Goal: Task Accomplishment & Management: Manage account settings

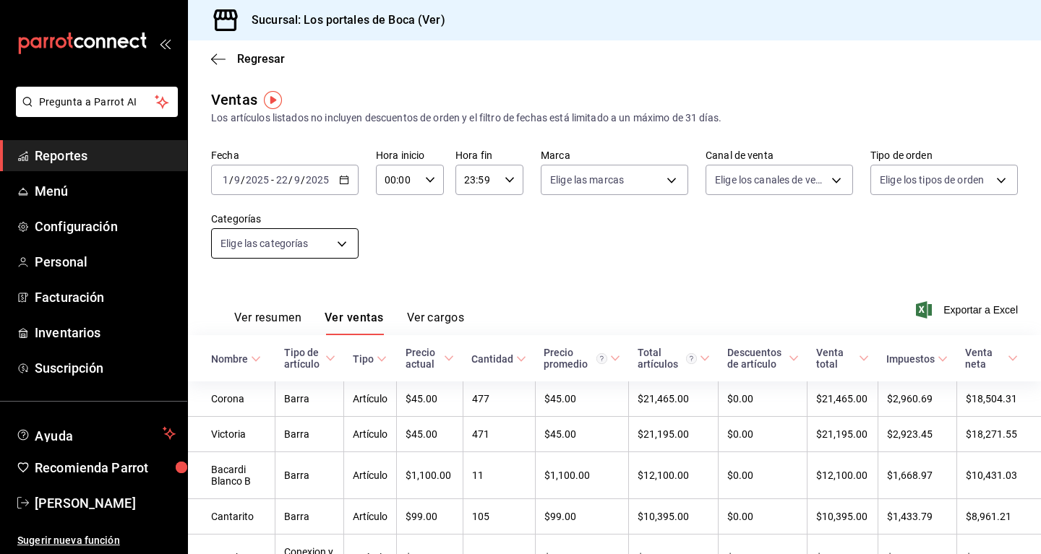
click at [332, 233] on body "Pregunta a Parrot AI Reportes Menú Configuración Personal Facturación Inventari…" at bounding box center [520, 277] width 1041 height 554
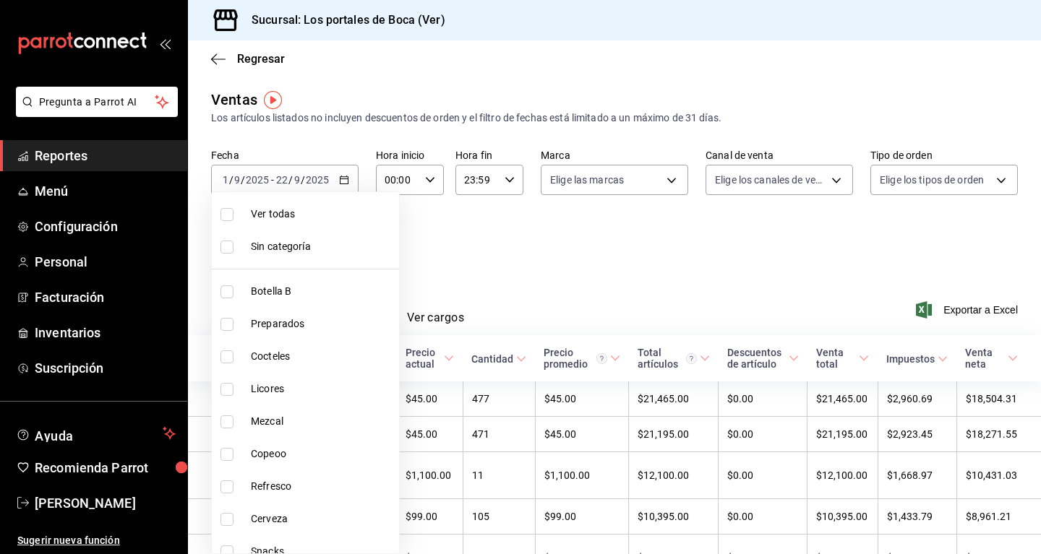
click at [442, 260] on div at bounding box center [520, 277] width 1041 height 554
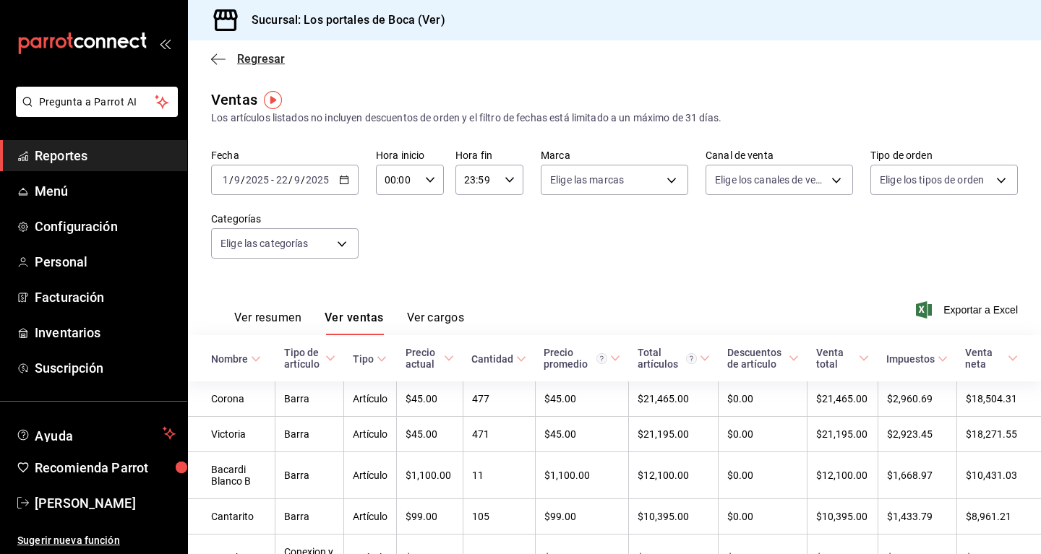
click at [217, 58] on icon "button" at bounding box center [218, 59] width 14 height 13
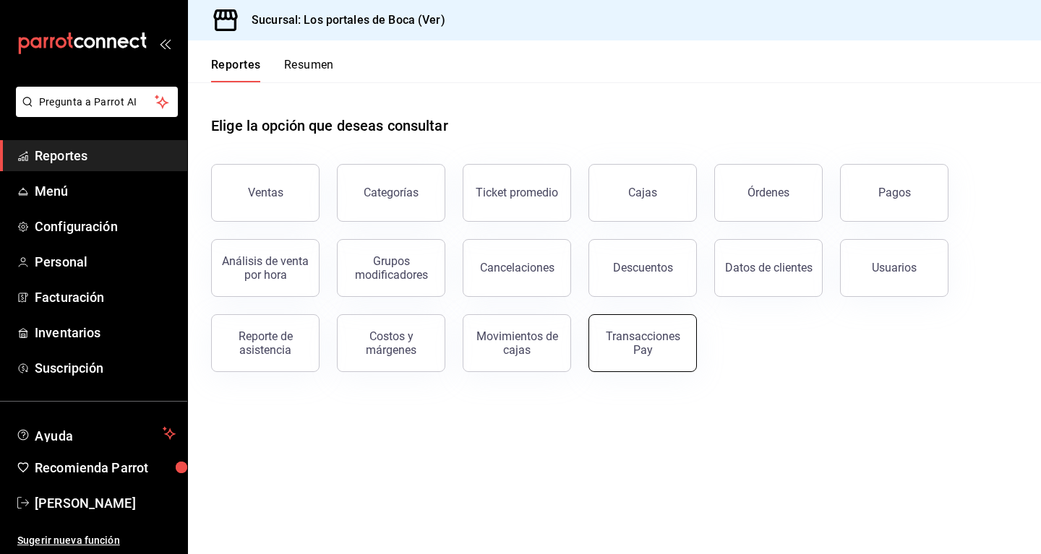
click at [668, 348] on div "Transacciones Pay" at bounding box center [643, 343] width 90 height 27
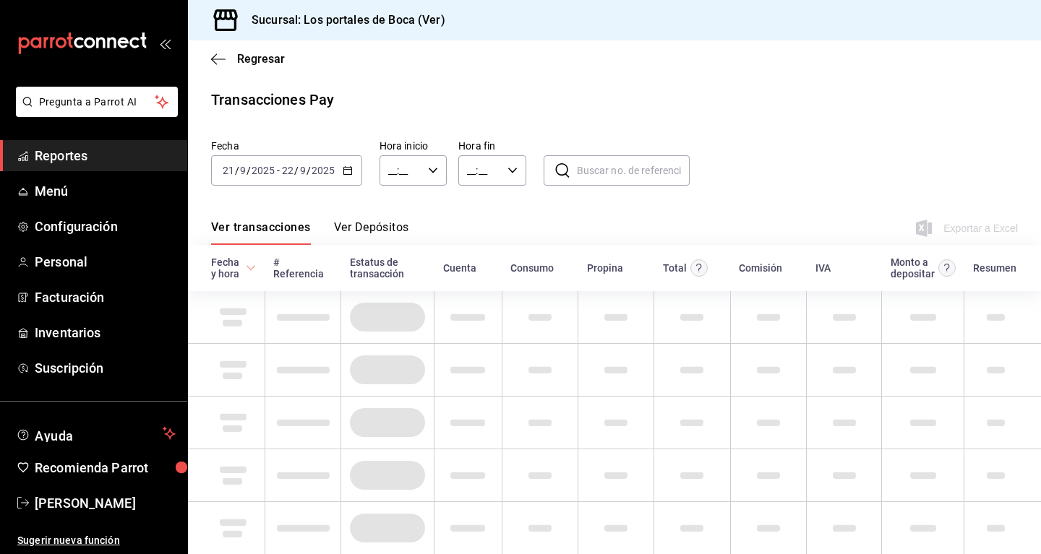
type input "00:00"
type input "23:59"
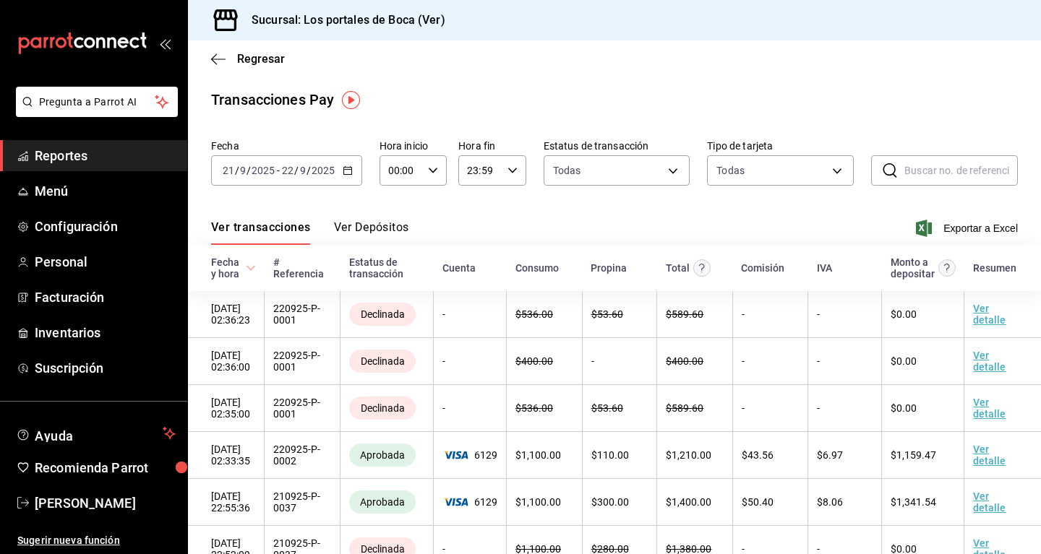
click at [348, 171] on icon "button" at bounding box center [348, 171] width 10 height 10
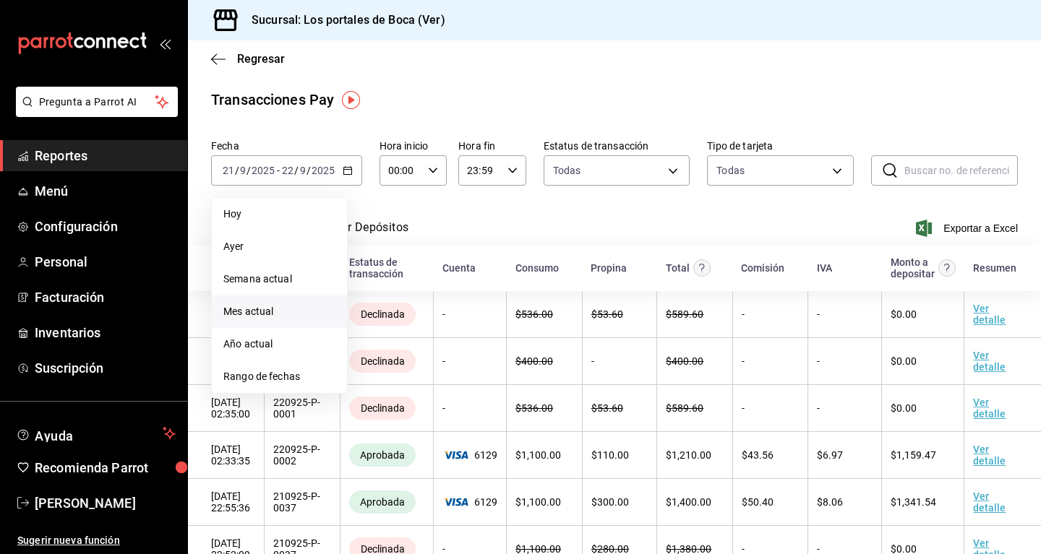
click at [296, 319] on li "Mes actual" at bounding box center [279, 312] width 135 height 33
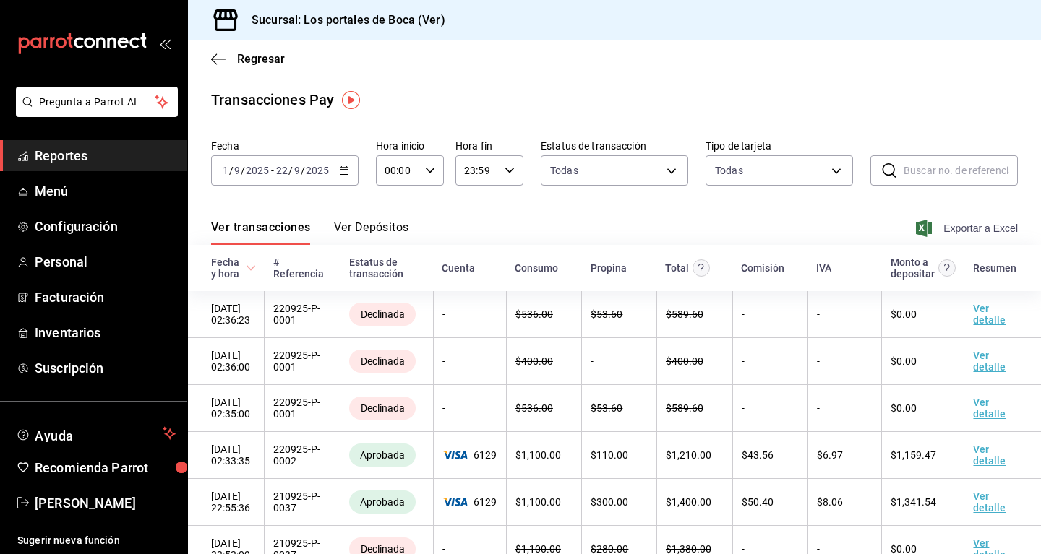
click at [995, 223] on span "Exportar a Excel" at bounding box center [968, 228] width 99 height 17
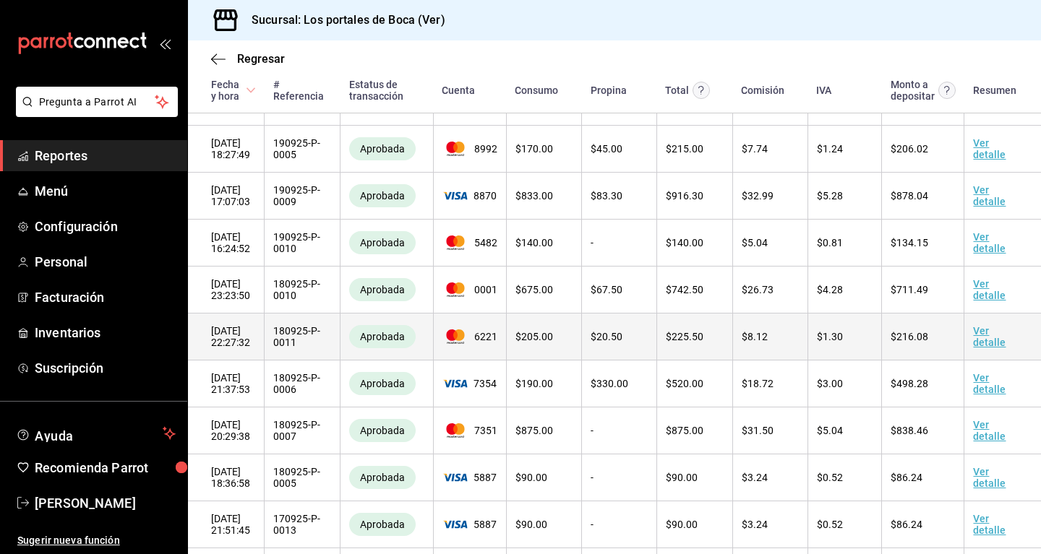
scroll to position [1180, 0]
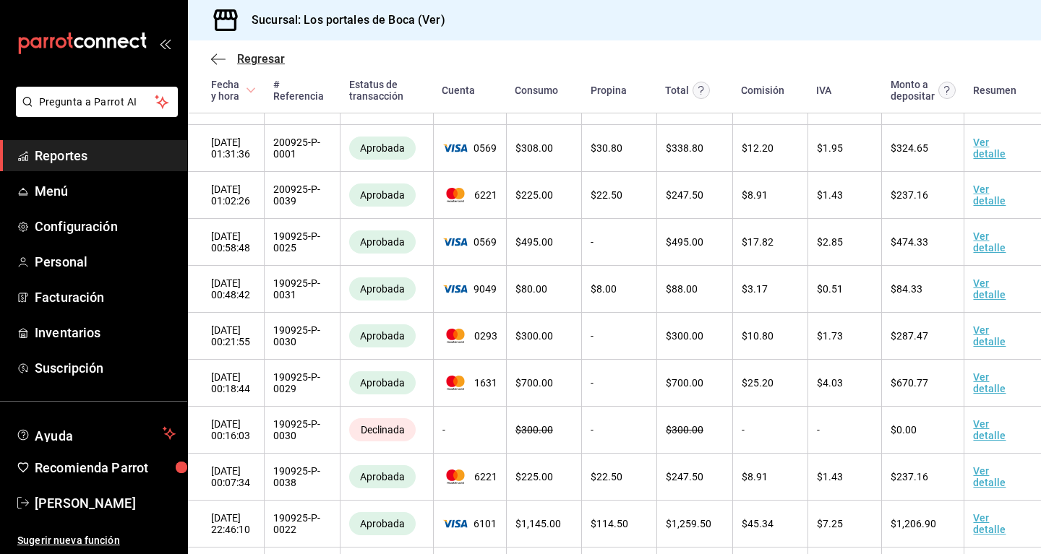
click at [218, 64] on icon "button" at bounding box center [218, 59] width 14 height 13
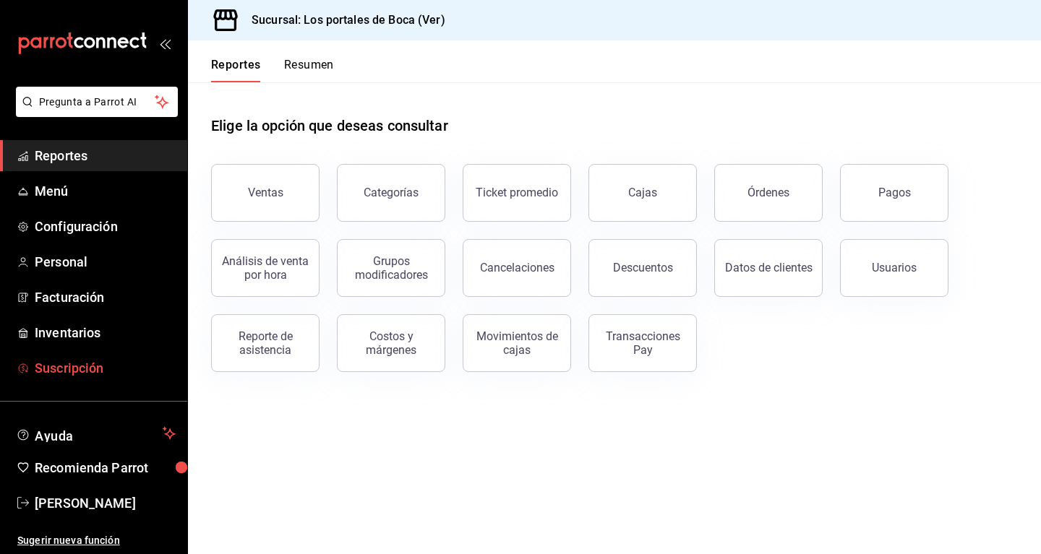
click at [86, 365] on span "Suscripción" at bounding box center [105, 369] width 141 height 20
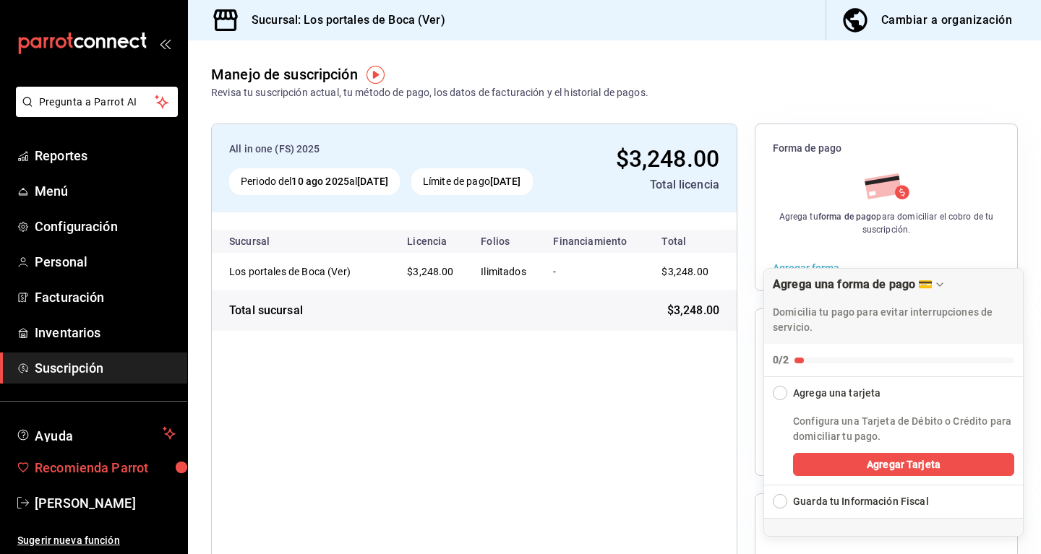
click at [158, 461] on span "Recomienda Parrot" at bounding box center [105, 468] width 141 height 20
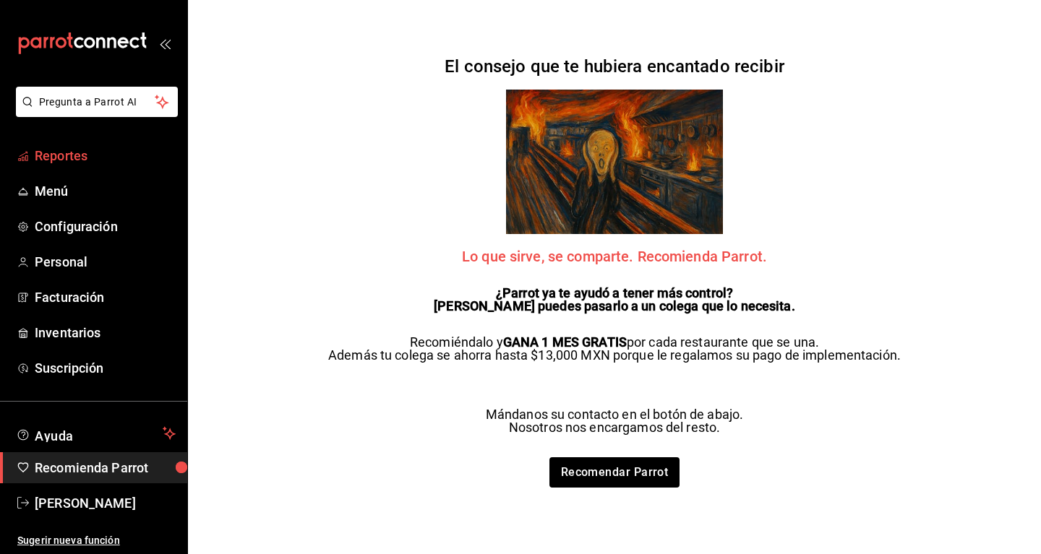
click at [73, 158] on span "Reportes" at bounding box center [105, 156] width 141 height 20
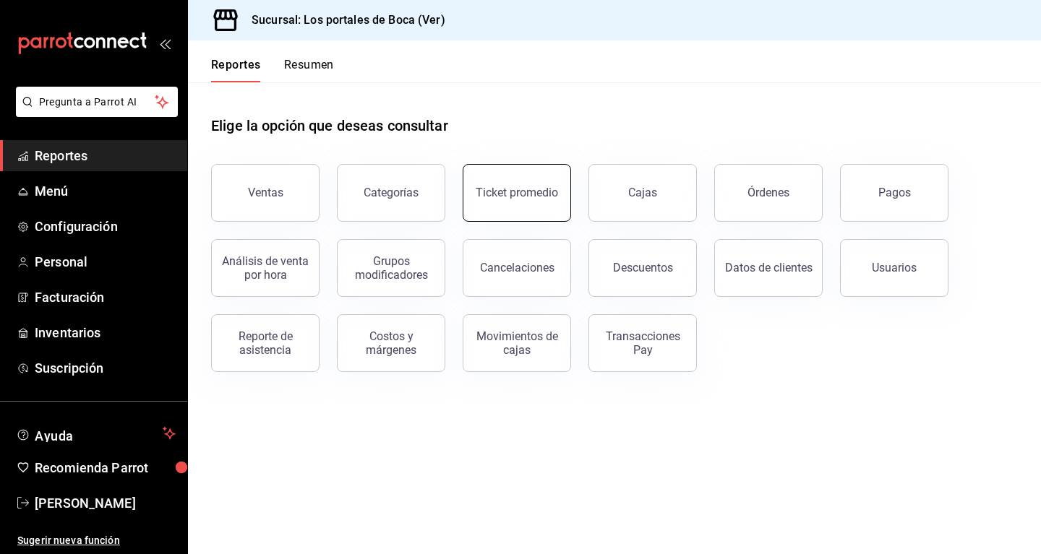
click at [486, 200] on button "Ticket promedio" at bounding box center [517, 193] width 108 height 58
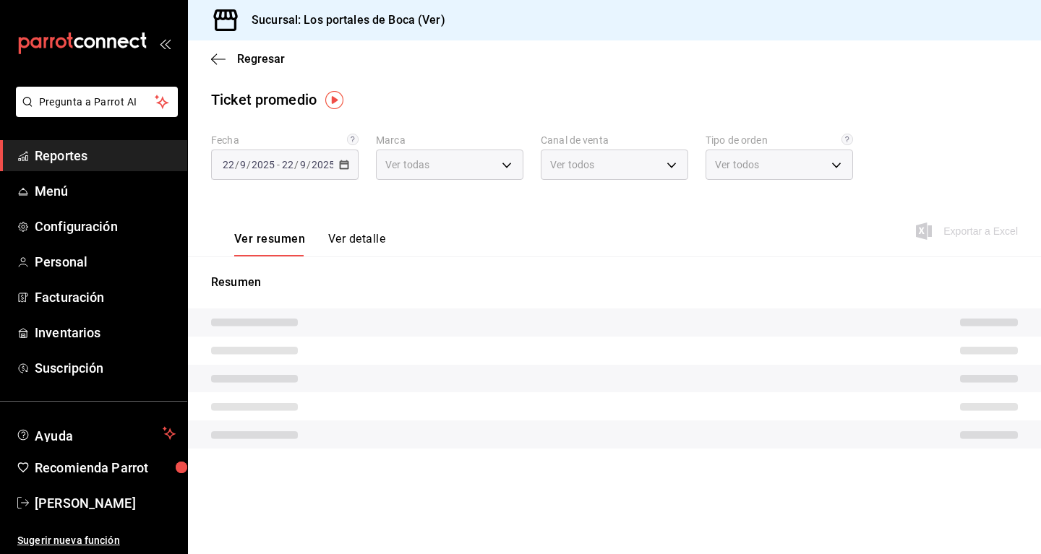
type input "3d32fec7-31fa-41a3-8b0d-c50462704563"
type input "PARROT,UBER_EATS,RAPPI,DIDI_FOOD,ONLINE"
type input "3e6eb56b-fde8-4633-bb59-00dd1acf17e5,EXTERNAL"
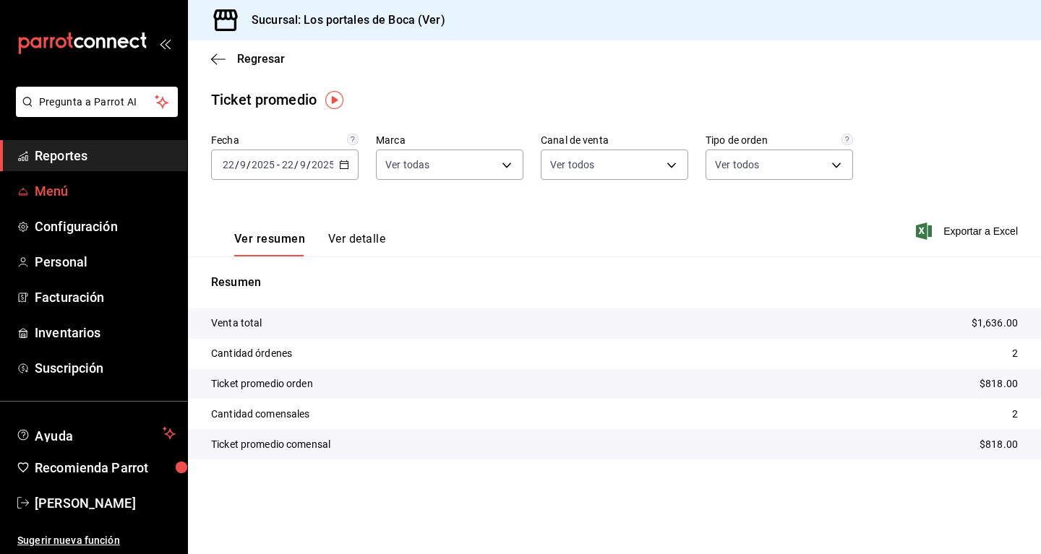
click at [105, 189] on span "Menú" at bounding box center [105, 191] width 141 height 20
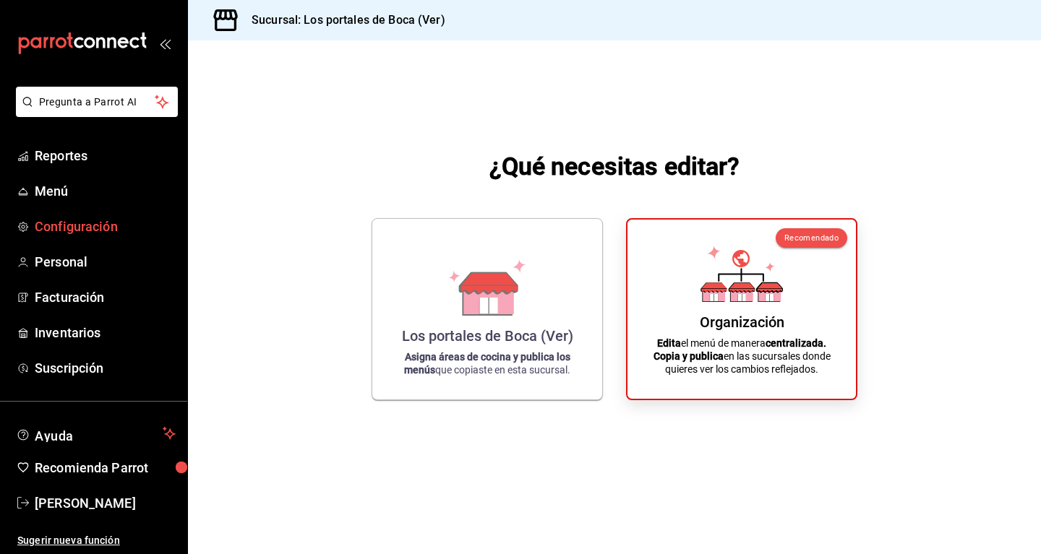
click at [106, 224] on span "Configuración" at bounding box center [105, 227] width 141 height 20
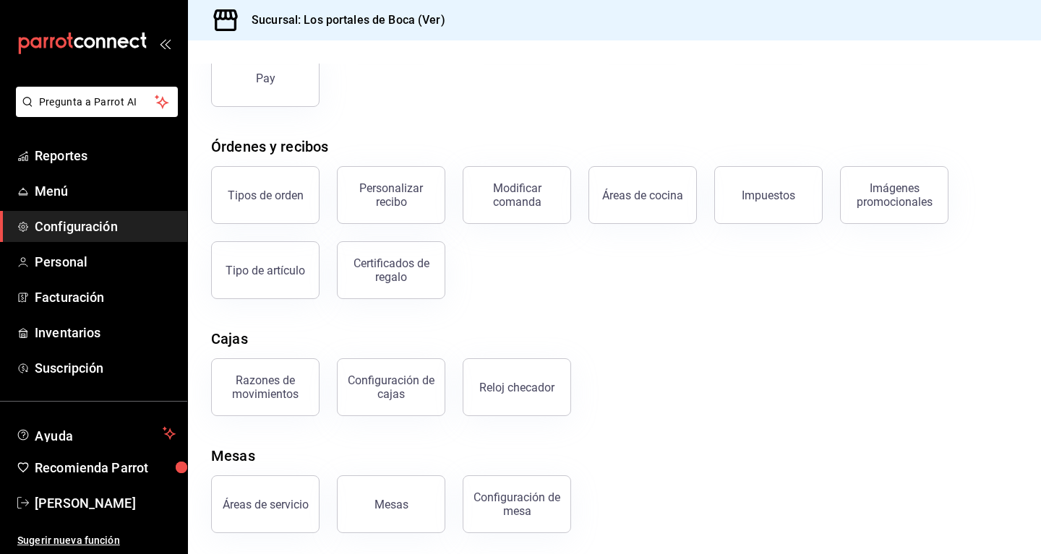
scroll to position [179, 0]
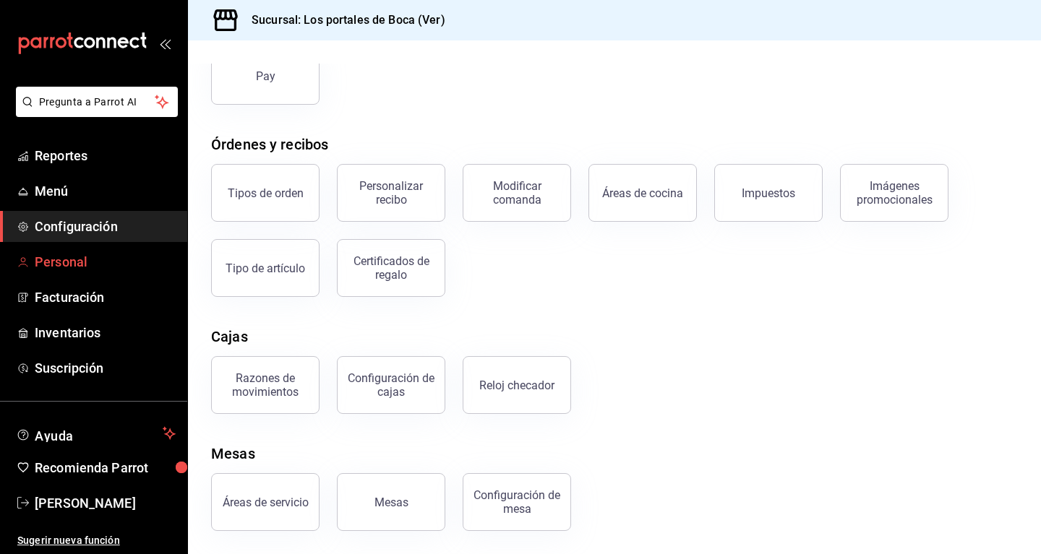
click at [96, 265] on span "Personal" at bounding box center [105, 262] width 141 height 20
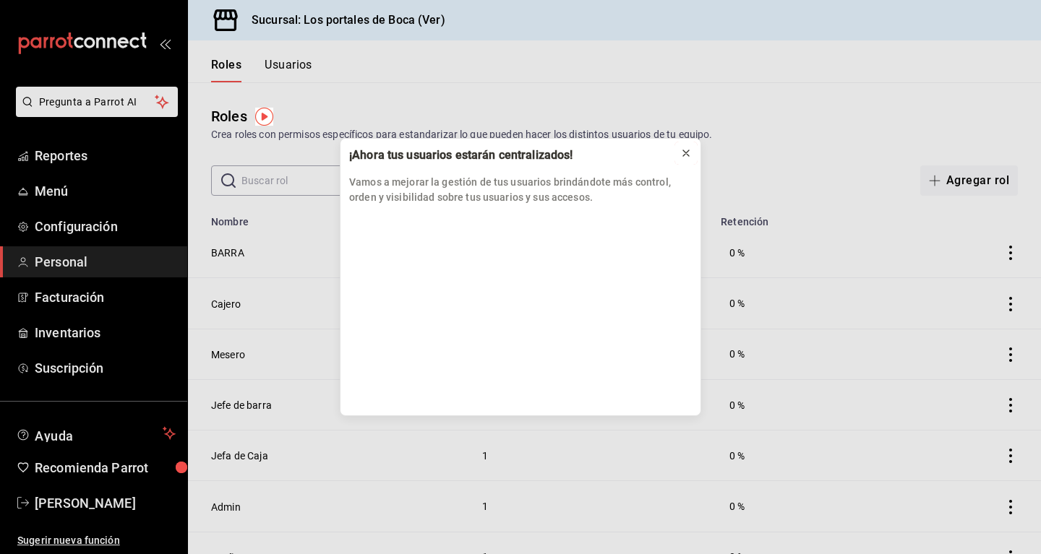
click at [692, 153] on button at bounding box center [685, 153] width 23 height 23
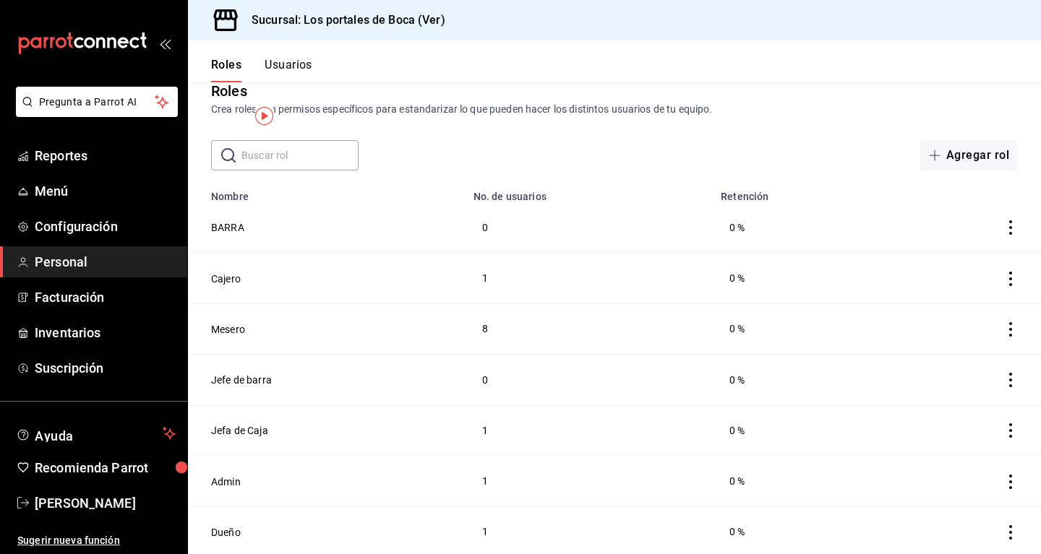
scroll to position [27, 0]
click at [228, 478] on button "Admin" at bounding box center [226, 480] width 30 height 14
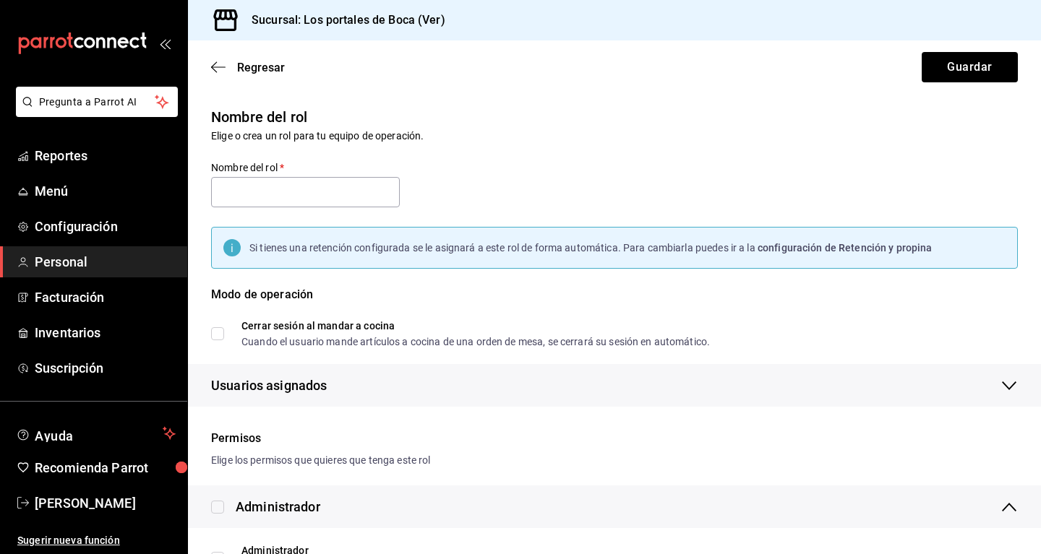
type input "Admin"
checkbox input "true"
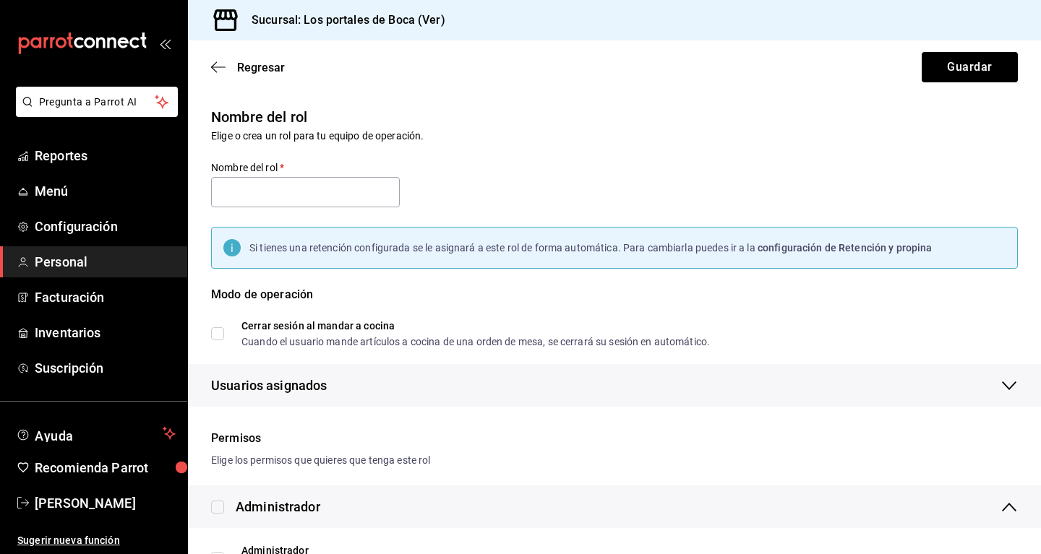
checkbox input "true"
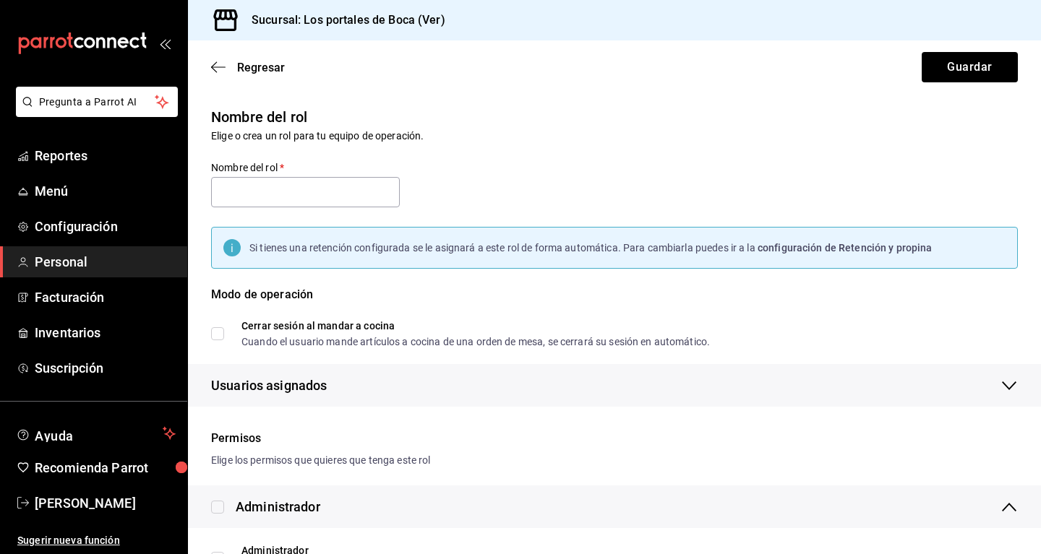
checkbox input "true"
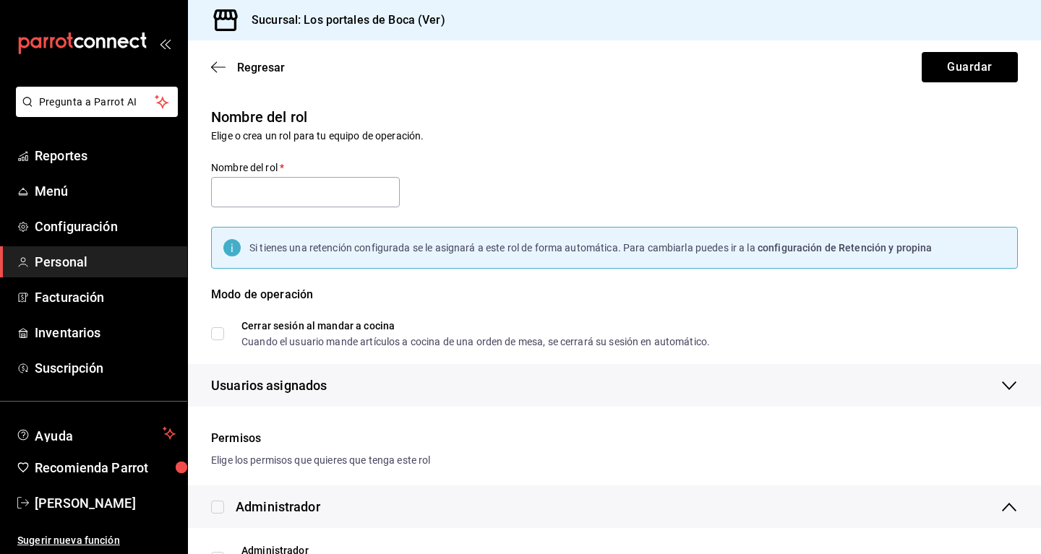
checkbox input "true"
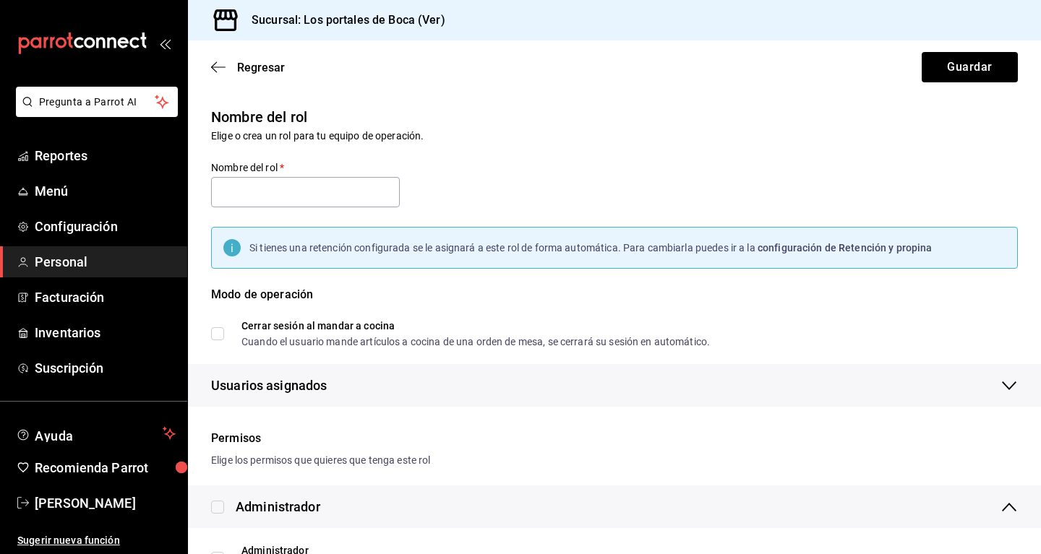
checkbox input "true"
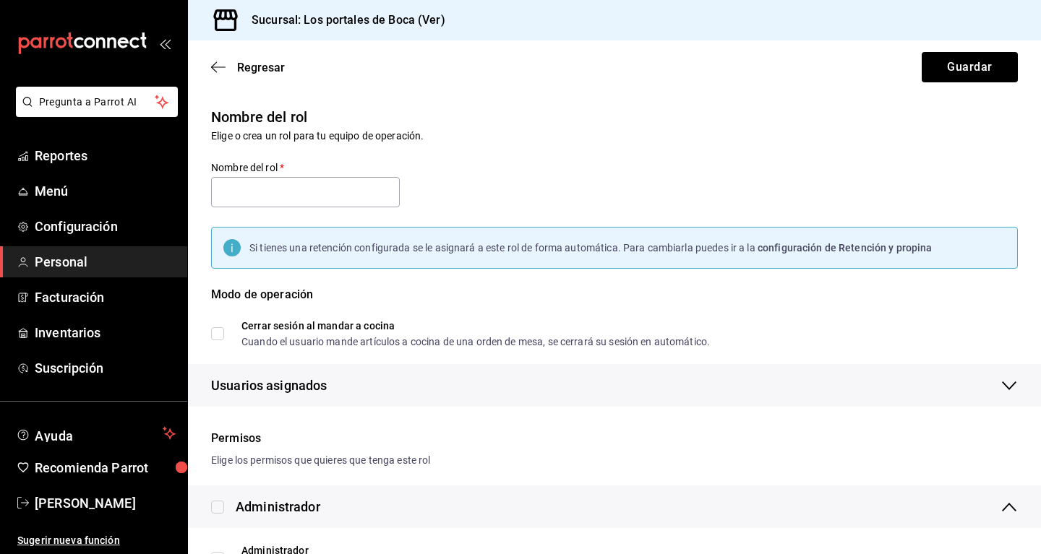
checkbox input "true"
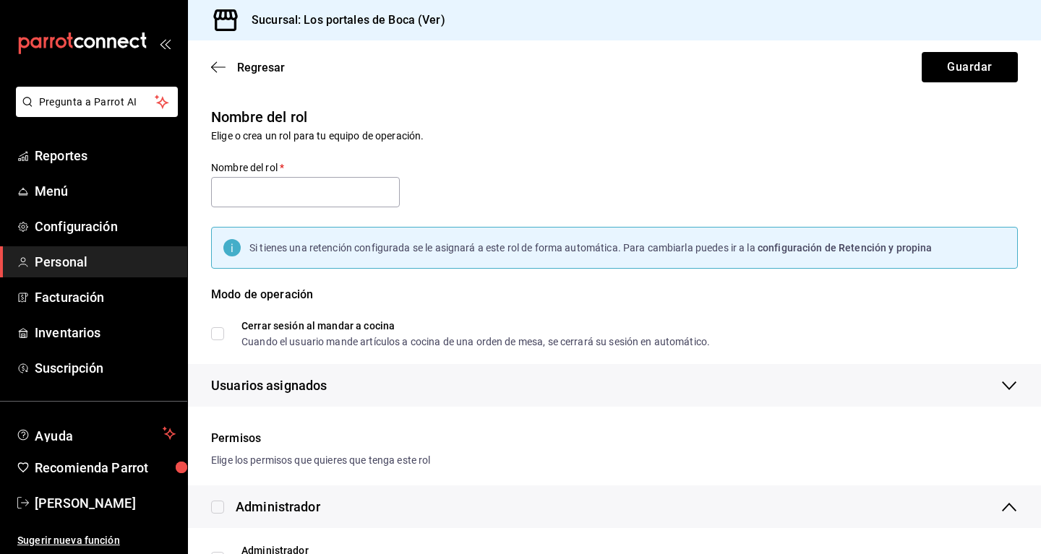
checkbox input "true"
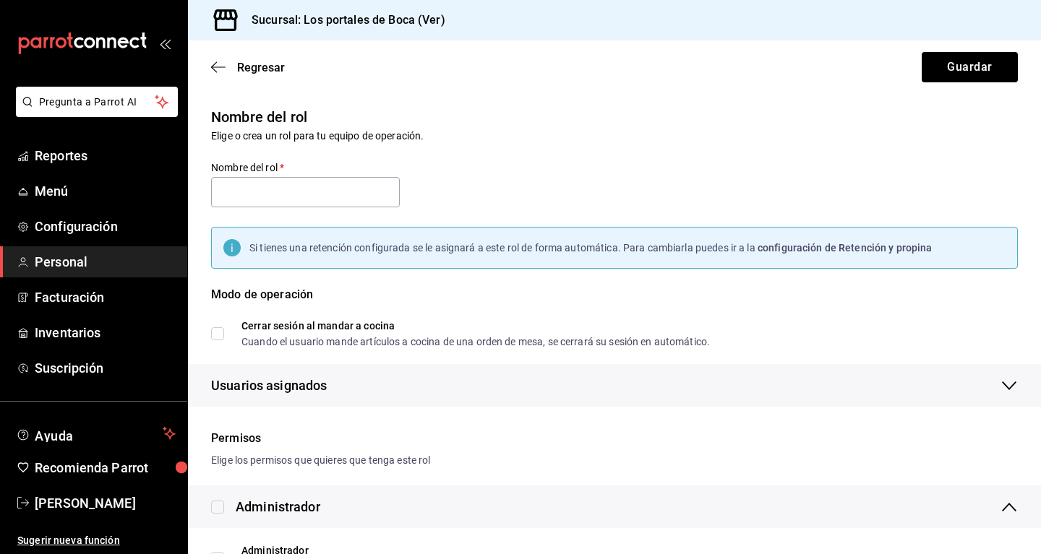
checkbox input "true"
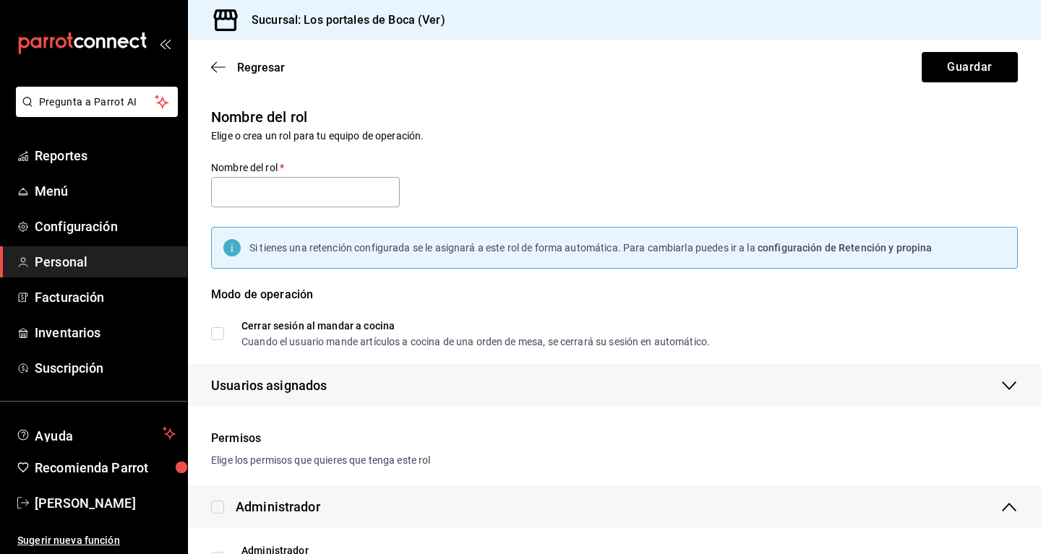
checkbox input "true"
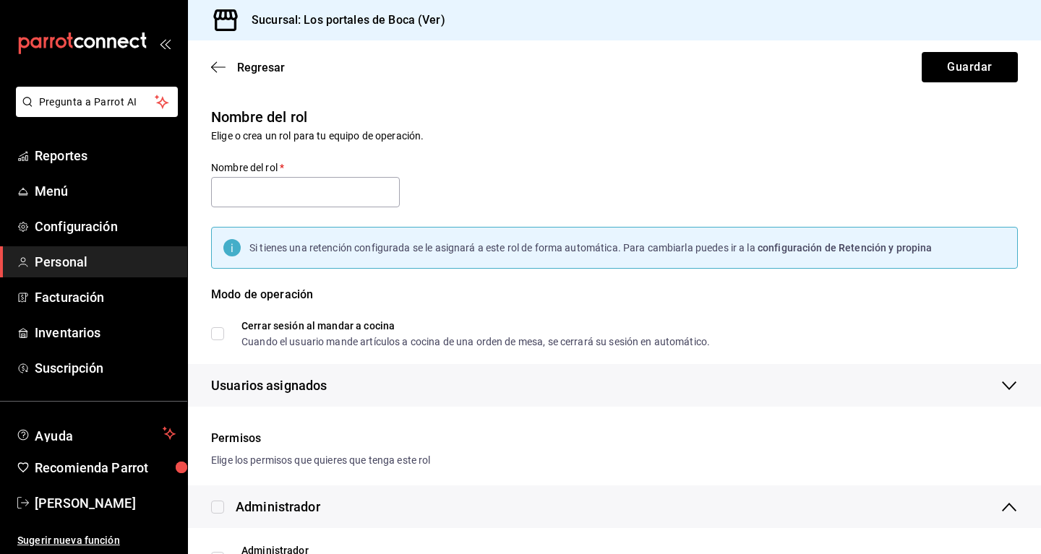
checkbox input "true"
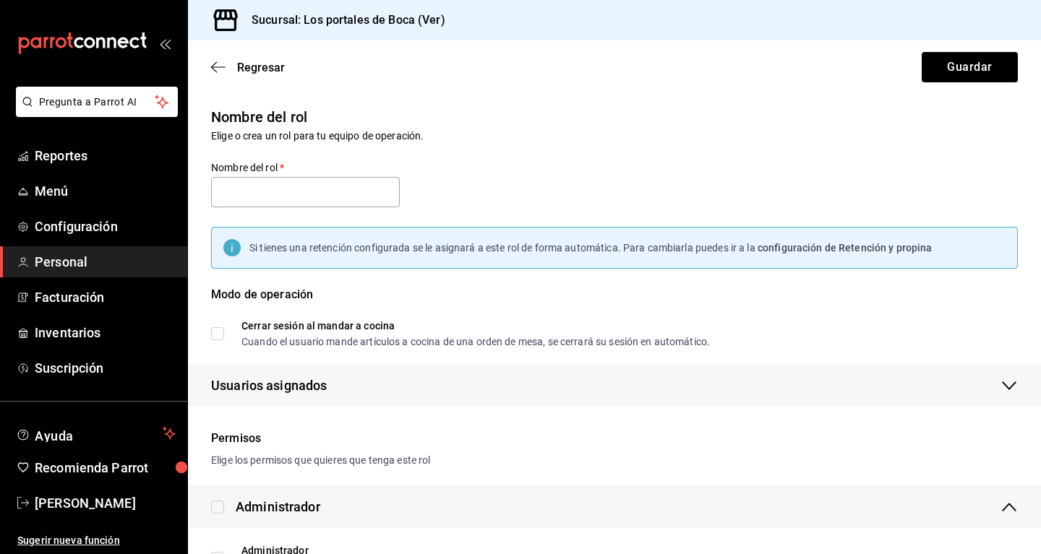
checkbox input "true"
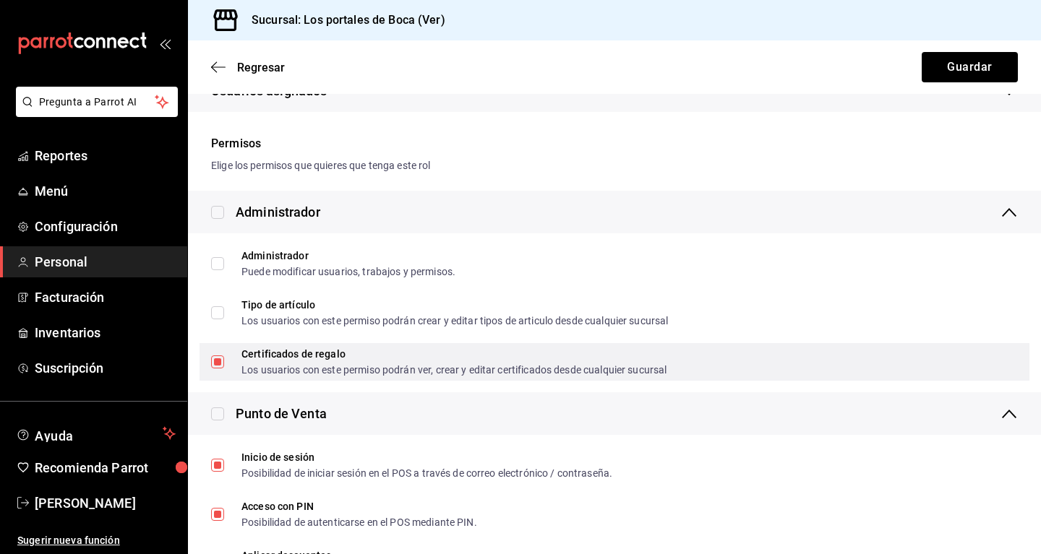
click at [218, 361] on input "Certificados de regalo Los usuarios con este permiso podrán ver, crear y editar…" at bounding box center [217, 362] width 13 height 13
checkbox input "false"
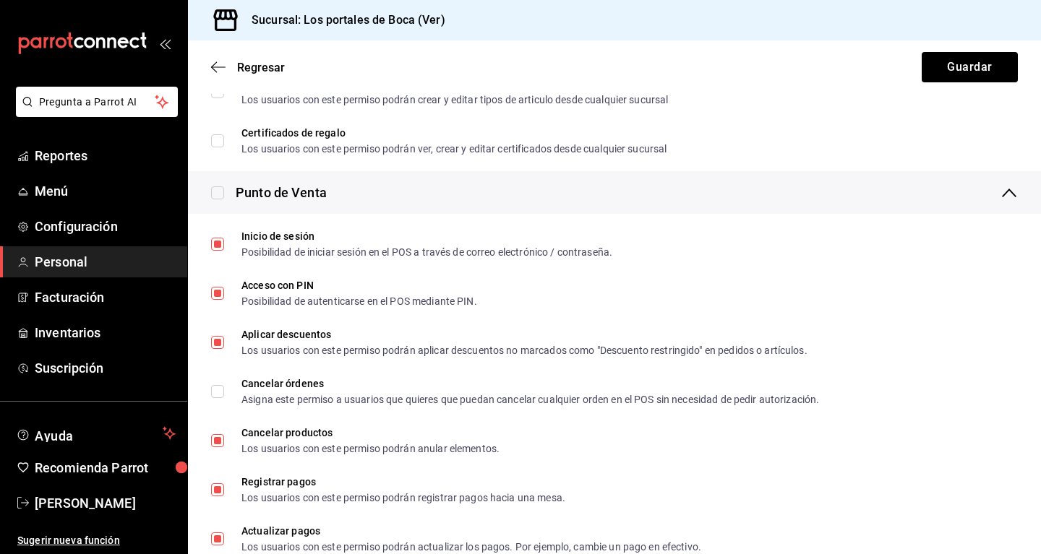
scroll to position [590, 0]
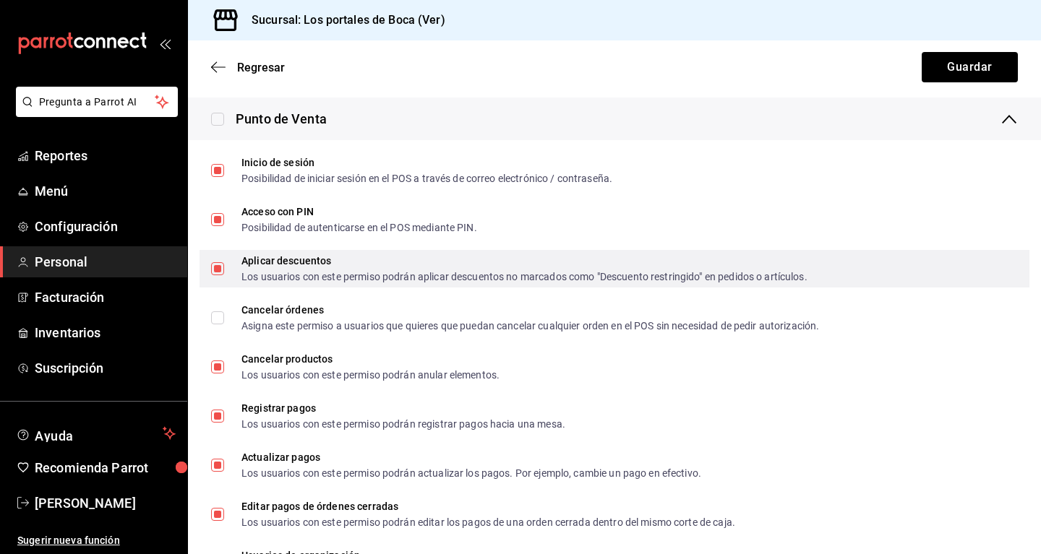
click at [223, 275] on label "Aplicar descuentos Los usuarios con este permiso podrán aplicar descuentos no m…" at bounding box center [509, 269] width 596 height 26
click at [223, 275] on input "Aplicar descuentos Los usuarios con este permiso podrán aplicar descuentos no m…" at bounding box center [217, 268] width 13 height 13
click at [223, 270] on input "Aplicar descuentos Los usuarios con este permiso podrán aplicar descuentos no m…" at bounding box center [217, 268] width 13 height 13
checkbox input "false"
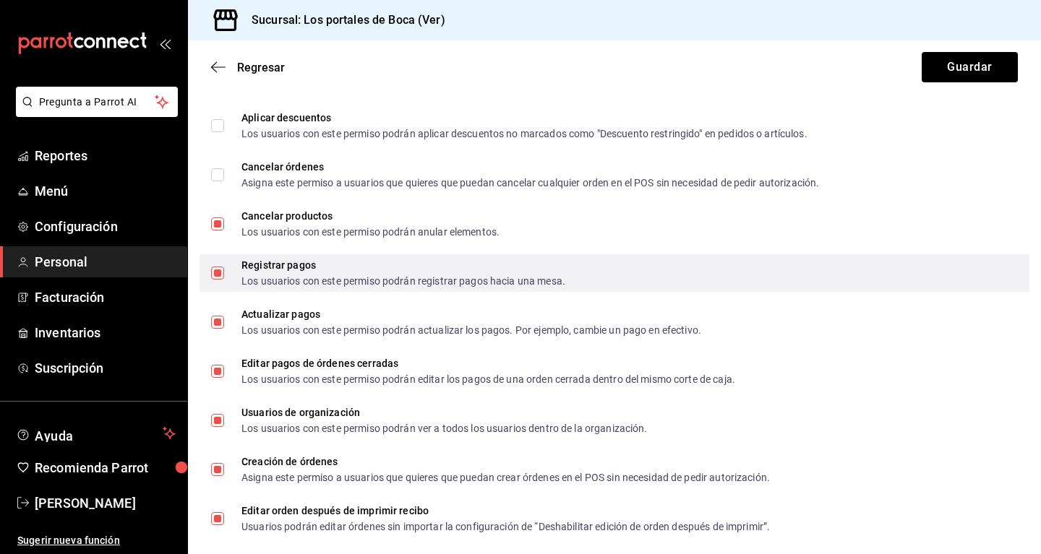
scroll to position [737, 0]
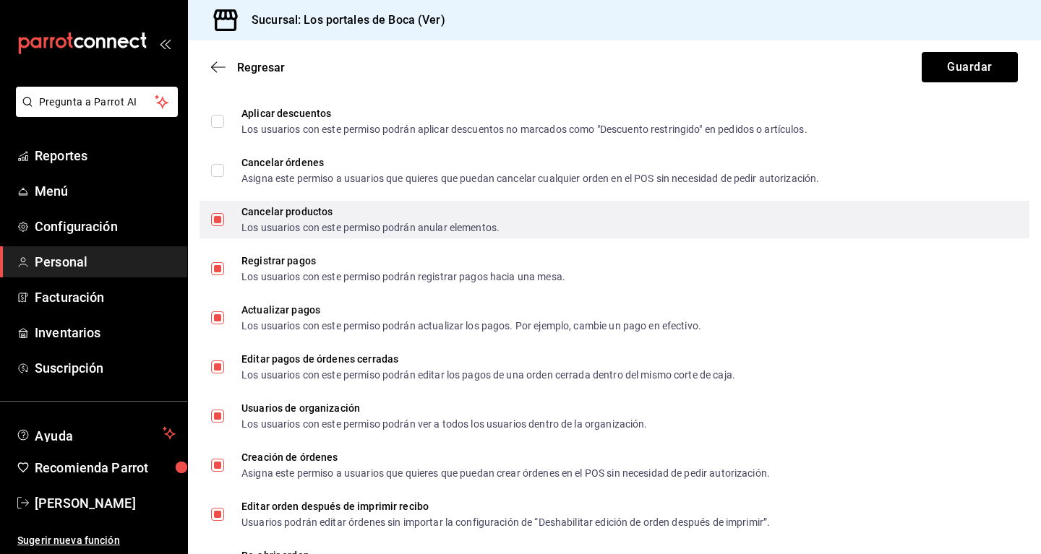
click at [222, 221] on input "Cancelar productos Los usuarios con este permiso podrán anular elementos." at bounding box center [217, 219] width 13 height 13
checkbox input "false"
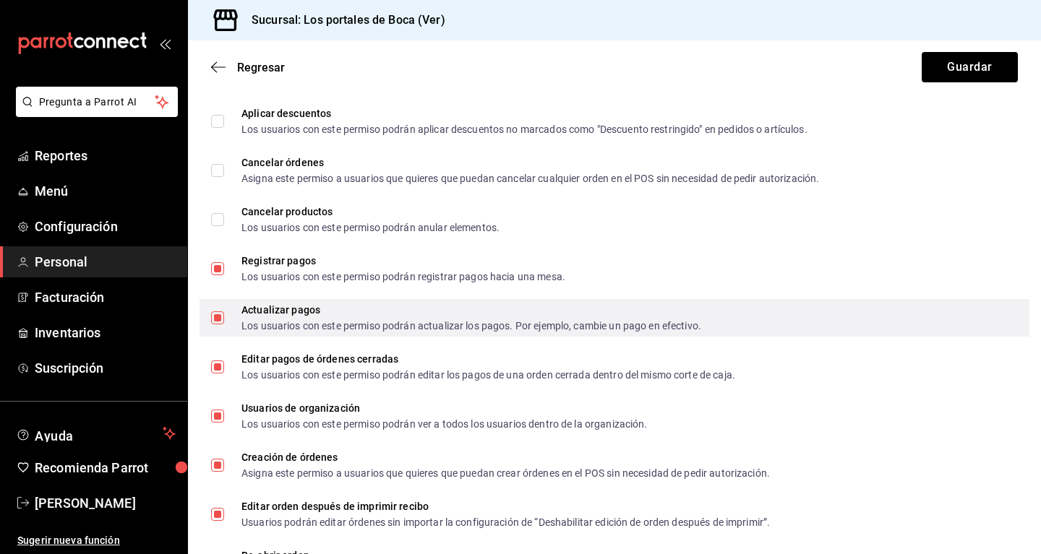
scroll to position [811, 0]
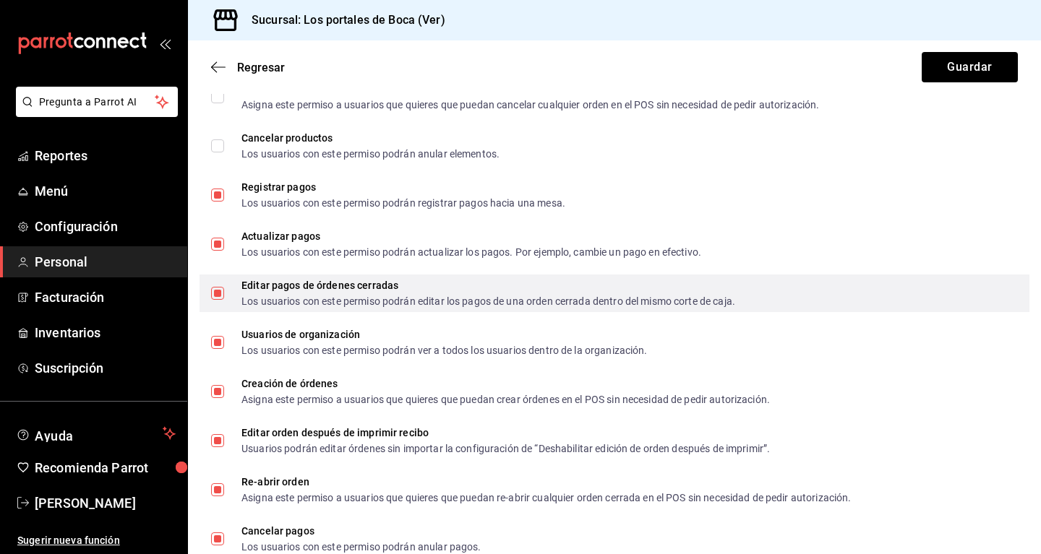
click at [214, 299] on input "Editar pagos de órdenes cerradas Los usuarios con este permiso podrán editar lo…" at bounding box center [217, 293] width 13 height 13
checkbox input "false"
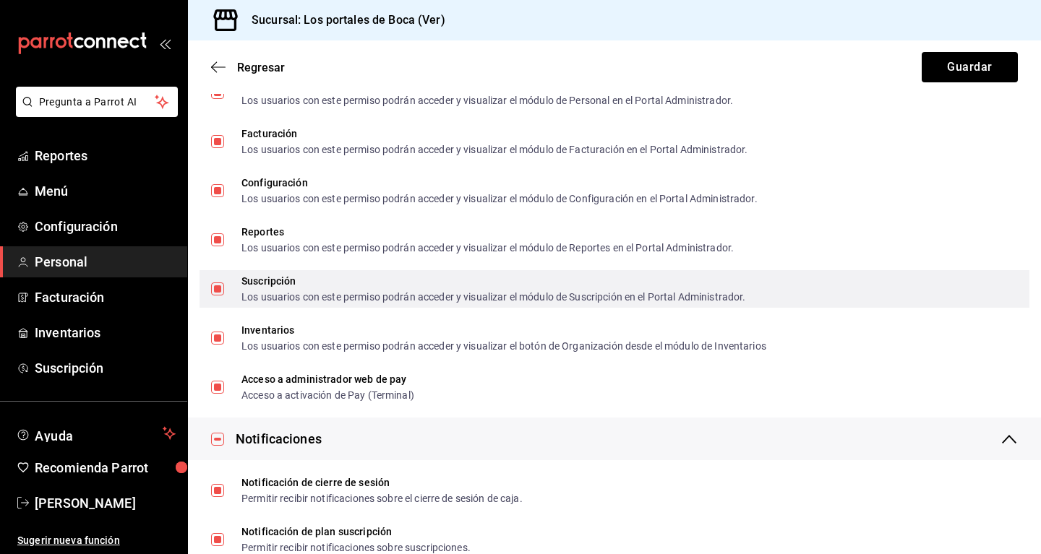
scroll to position [2698, 0]
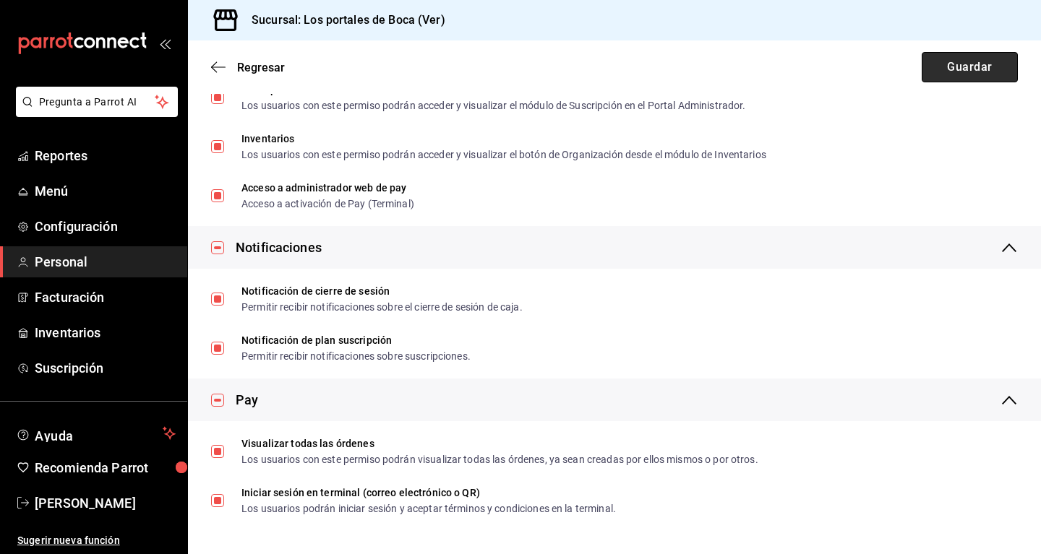
click at [946, 63] on button "Guardar" at bounding box center [970, 67] width 96 height 30
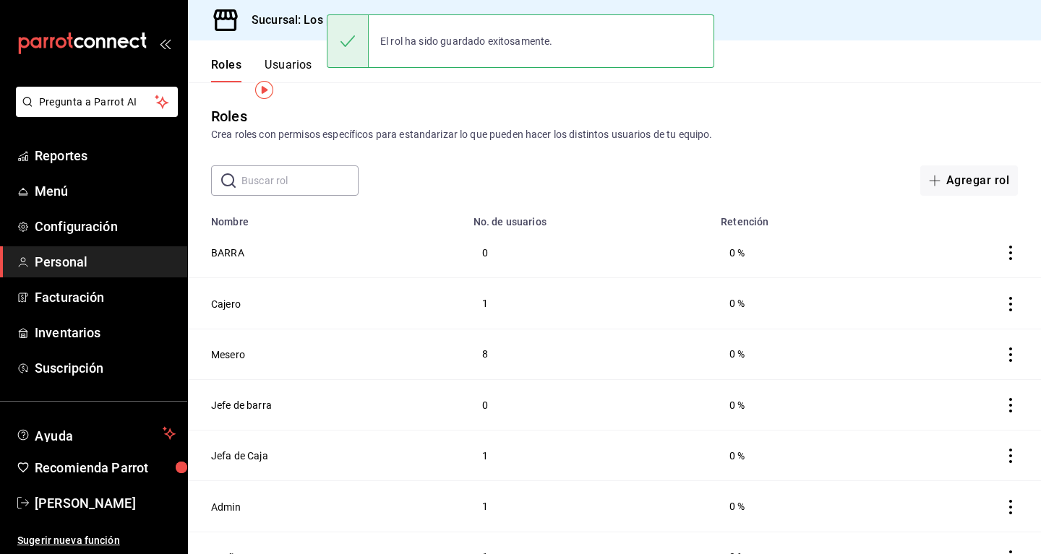
scroll to position [27, 0]
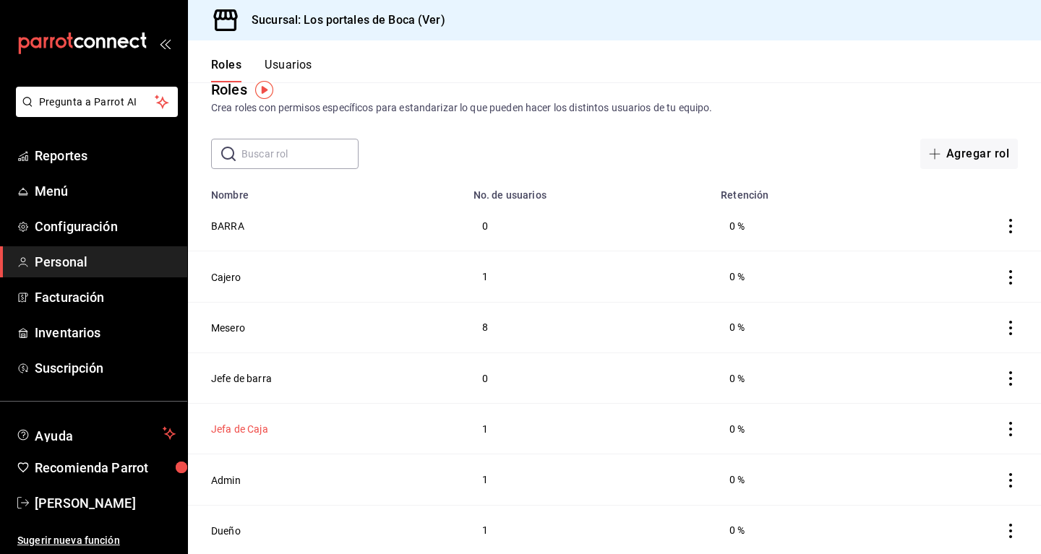
click at [253, 434] on button "Jefa de Caja" at bounding box center [239, 429] width 57 height 14
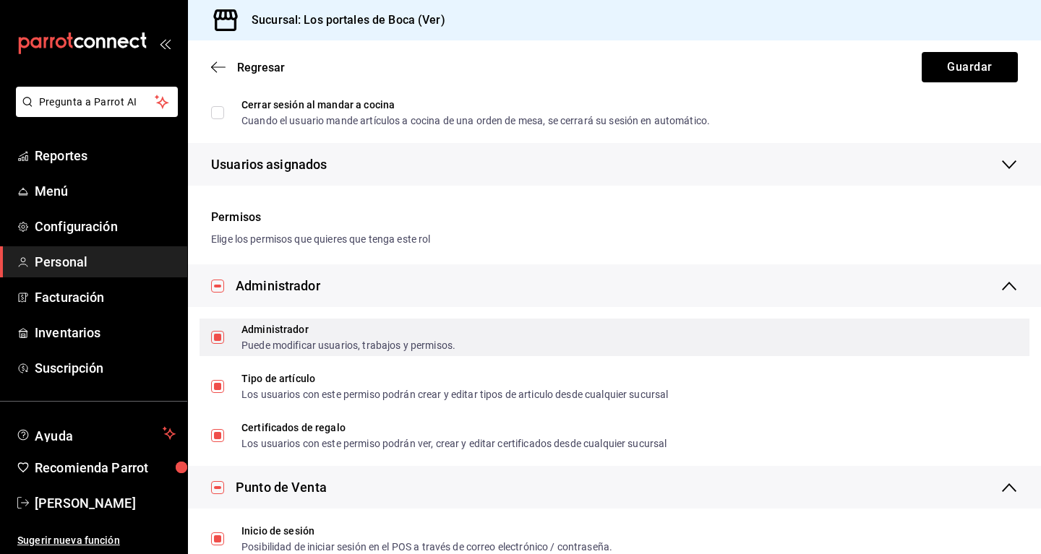
scroll to position [369, 0]
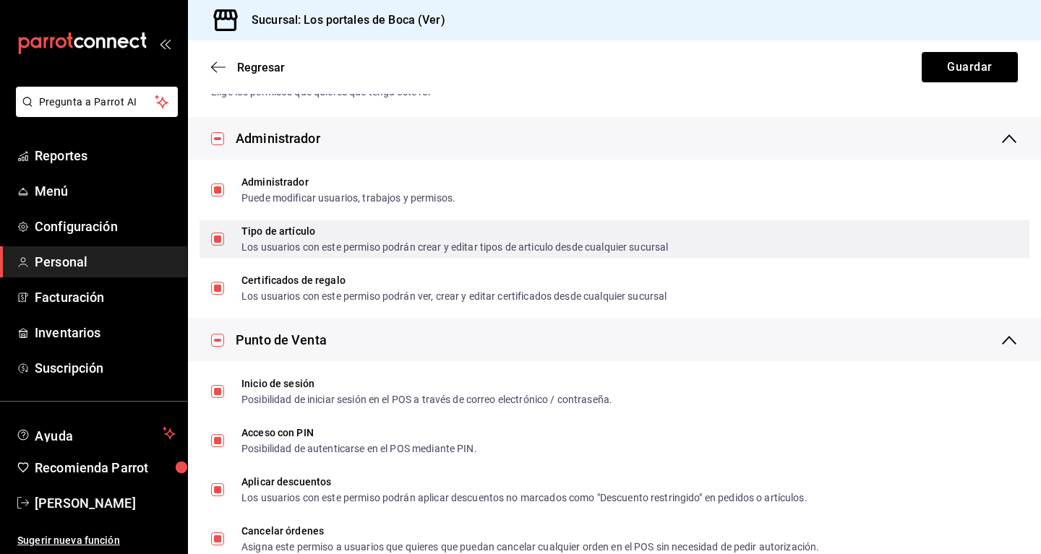
click at [222, 239] on input "Tipo de artículo Los usuarios con este permiso podrán crear y editar tipos de a…" at bounding box center [217, 239] width 13 height 13
checkbox input "false"
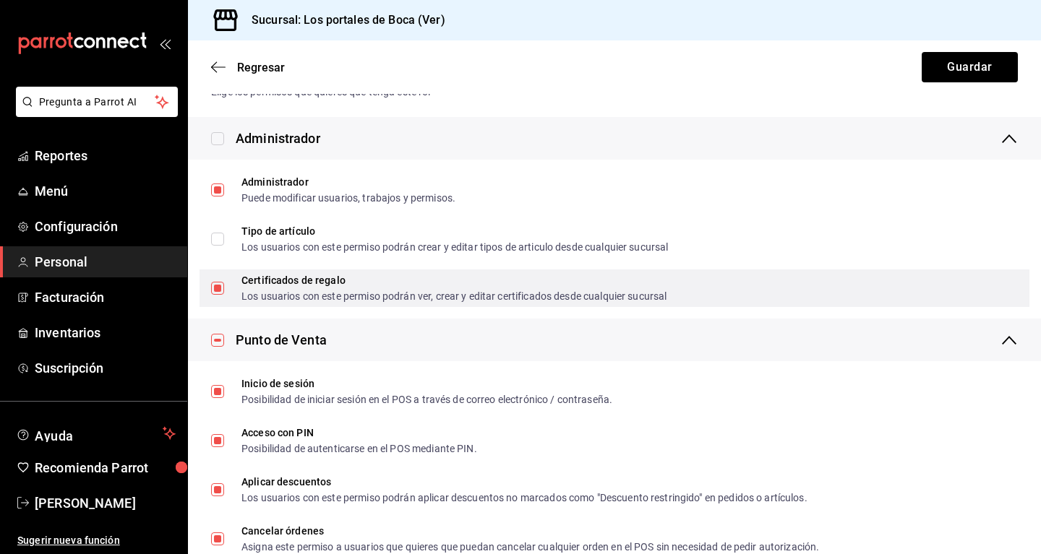
click at [225, 284] on span "Certificados de regalo Los usuarios con este permiso podrán ver, crear y editar…" at bounding box center [445, 288] width 442 height 26
click at [224, 284] on input "Certificados de regalo Los usuarios con este permiso podrán ver, crear y editar…" at bounding box center [217, 288] width 13 height 13
click at [220, 283] on input "Certificados de regalo Los usuarios con este permiso podrán ver, crear y editar…" at bounding box center [217, 288] width 13 height 13
checkbox input "false"
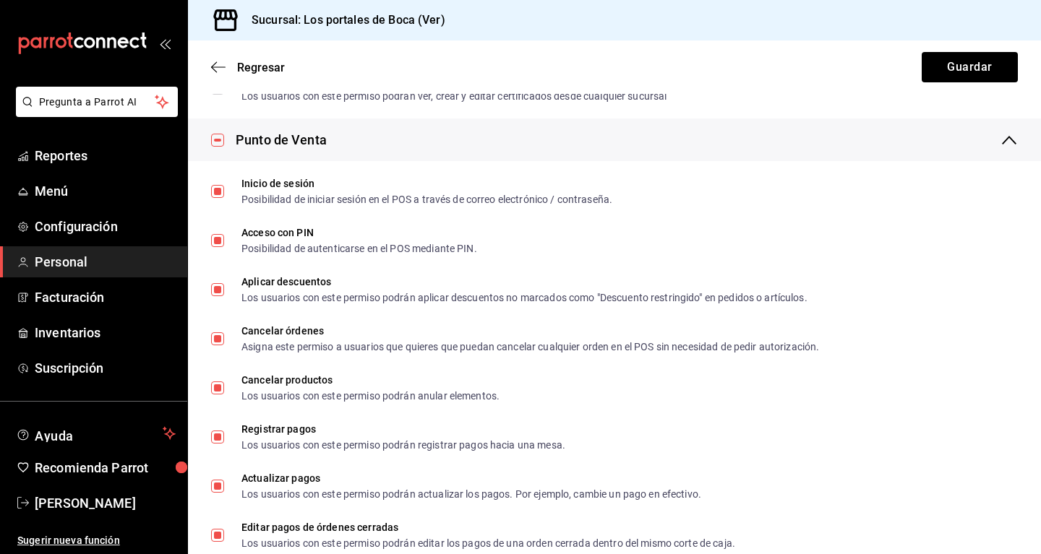
scroll to position [590, 0]
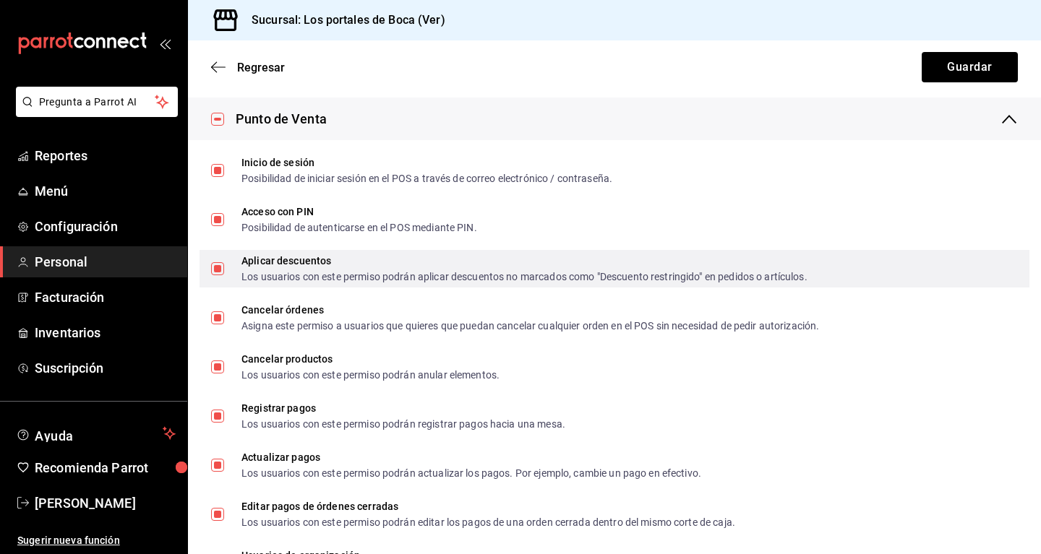
click at [221, 272] on input "Aplicar descuentos Los usuarios con este permiso podrán aplicar descuentos no m…" at bounding box center [217, 268] width 13 height 13
checkbox input "false"
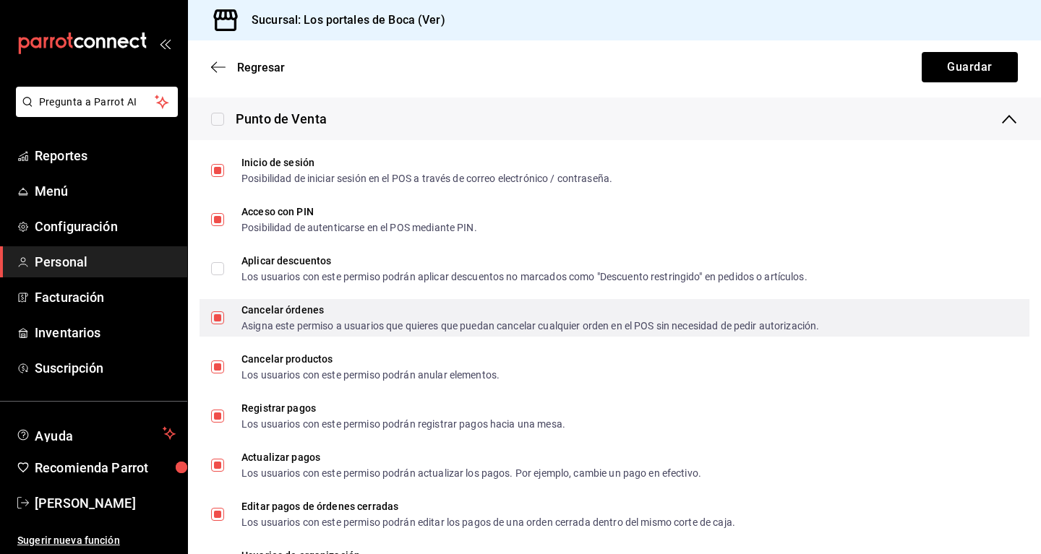
click at [233, 327] on span "Cancelar órdenes Asigna este permiso a usuarios que quieres que puedan cancelar…" at bounding box center [521, 318] width 595 height 26
click at [224, 325] on input "Cancelar órdenes Asigna este permiso a usuarios que quieres que puedan cancelar…" at bounding box center [217, 318] width 13 height 13
click at [221, 316] on input "Cancelar órdenes Asigna este permiso a usuarios que quieres que puedan cancelar…" at bounding box center [217, 318] width 13 height 13
checkbox input "false"
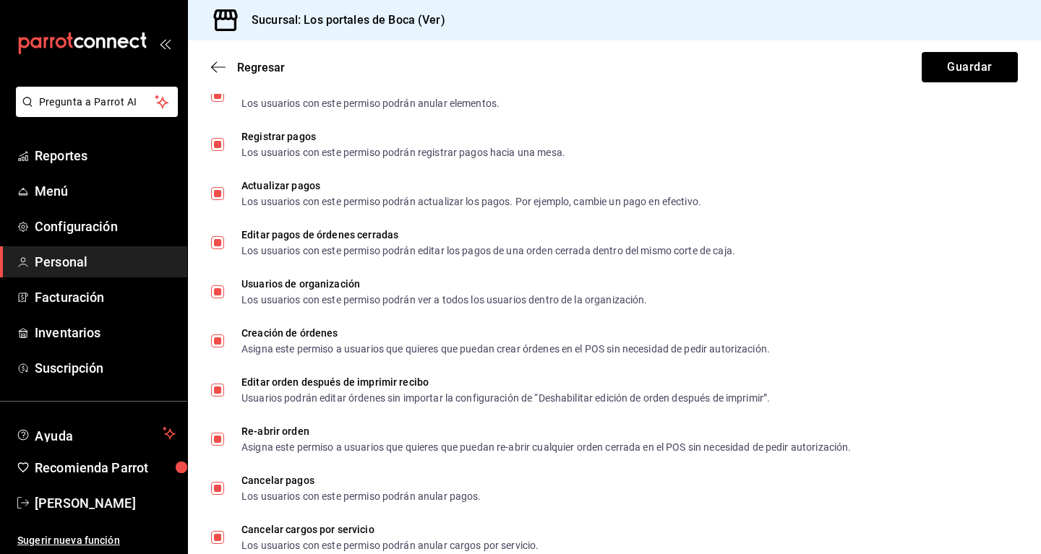
scroll to position [885, 0]
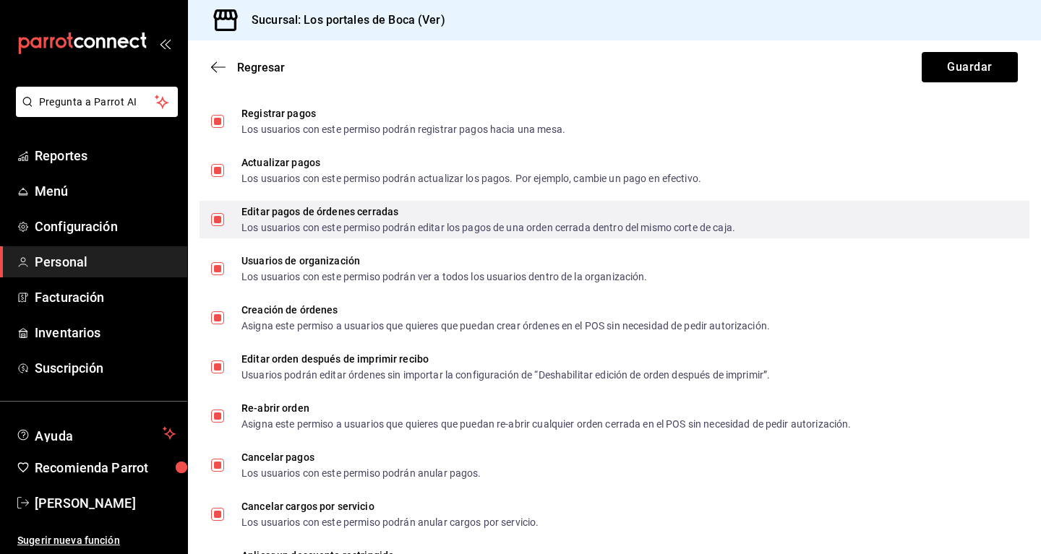
click at [219, 221] on input "Editar pagos de órdenes cerradas Los usuarios con este permiso podrán editar lo…" at bounding box center [217, 219] width 13 height 13
checkbox input "false"
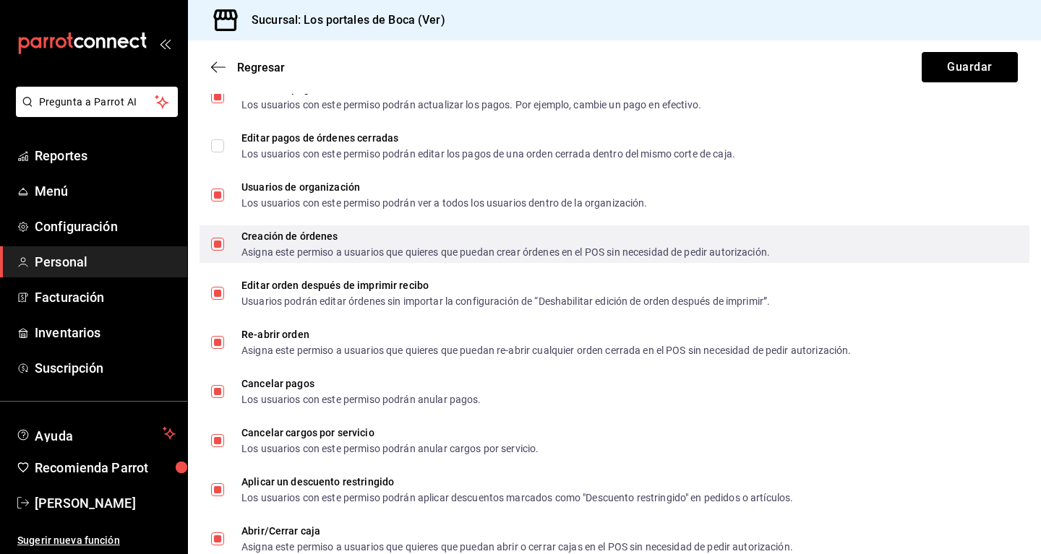
scroll to position [1032, 0]
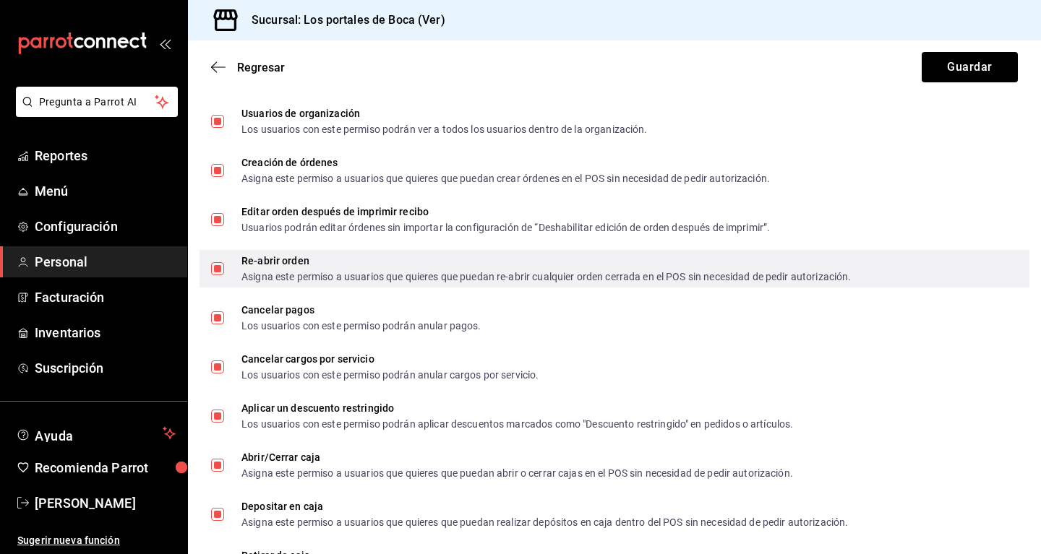
click at [220, 270] on input "Re-abrir orden Asigna este permiso a usuarios que quieres que puedan re-abrir c…" at bounding box center [217, 268] width 13 height 13
checkbox input "false"
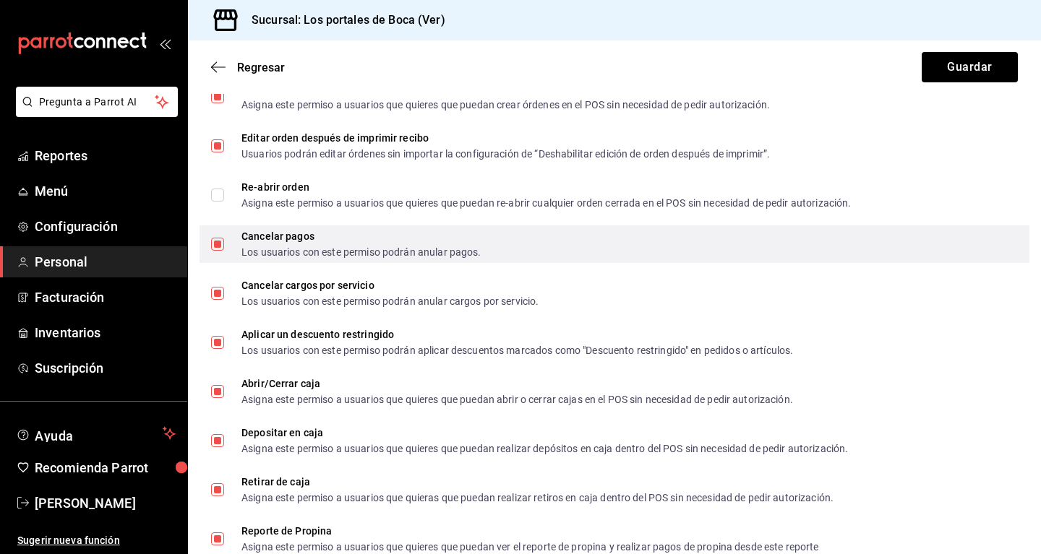
scroll to position [1180, 0]
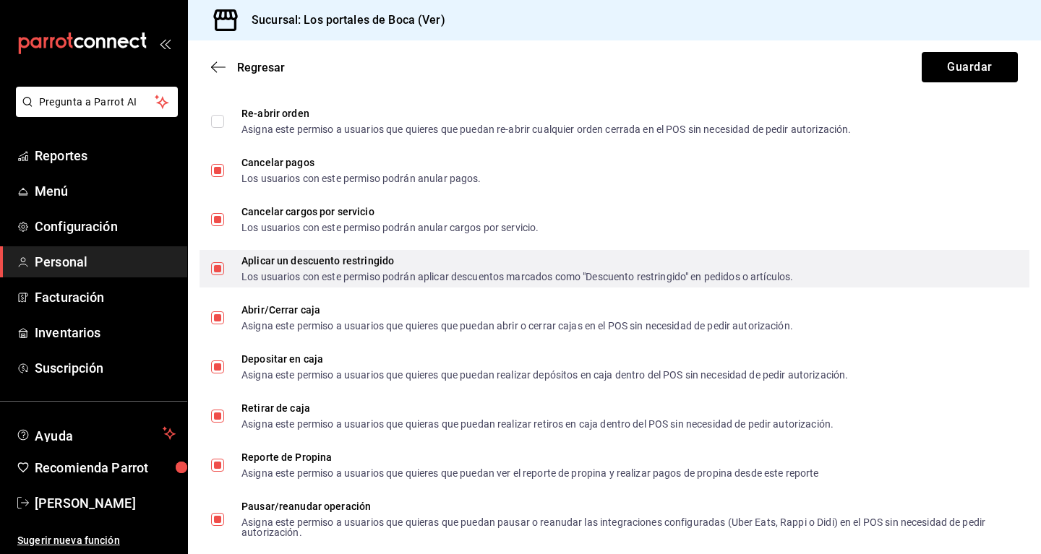
click at [226, 267] on span "Aplicar un descuento restringido Los usuarios con este permiso podrán aplicar d…" at bounding box center [508, 269] width 569 height 26
click at [224, 267] on input "Aplicar un descuento restringido Los usuarios con este permiso podrán aplicar d…" at bounding box center [217, 268] width 13 height 13
click at [222, 269] on input "Aplicar un descuento restringido Los usuarios con este permiso podrán aplicar d…" at bounding box center [217, 268] width 13 height 13
checkbox input "false"
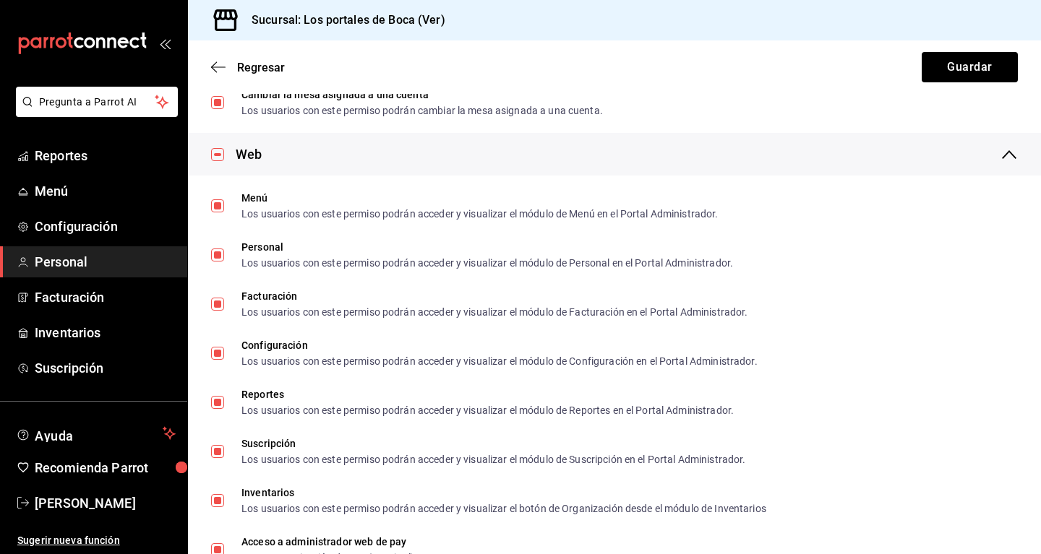
scroll to position [2359, 0]
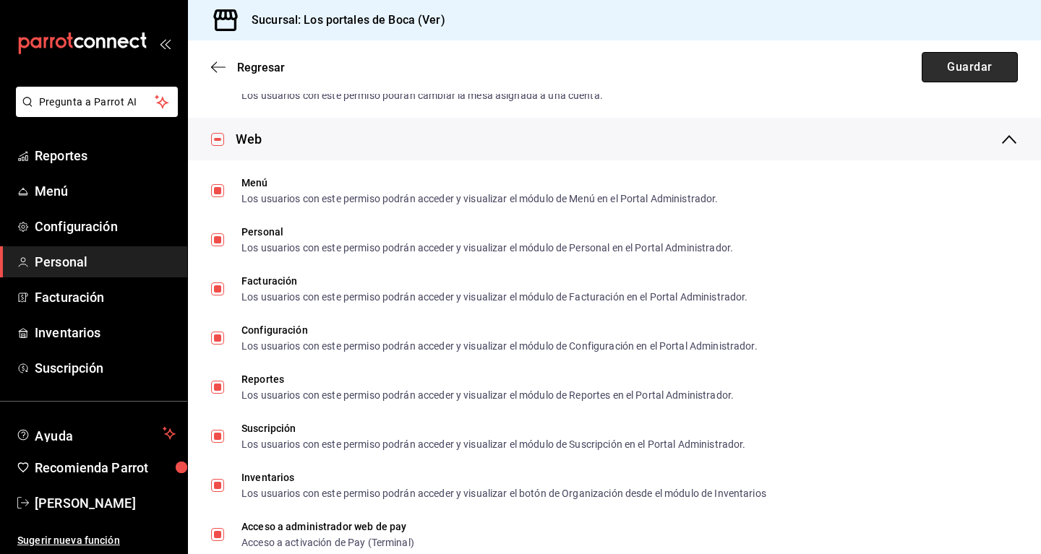
click at [973, 60] on button "Guardar" at bounding box center [970, 67] width 96 height 30
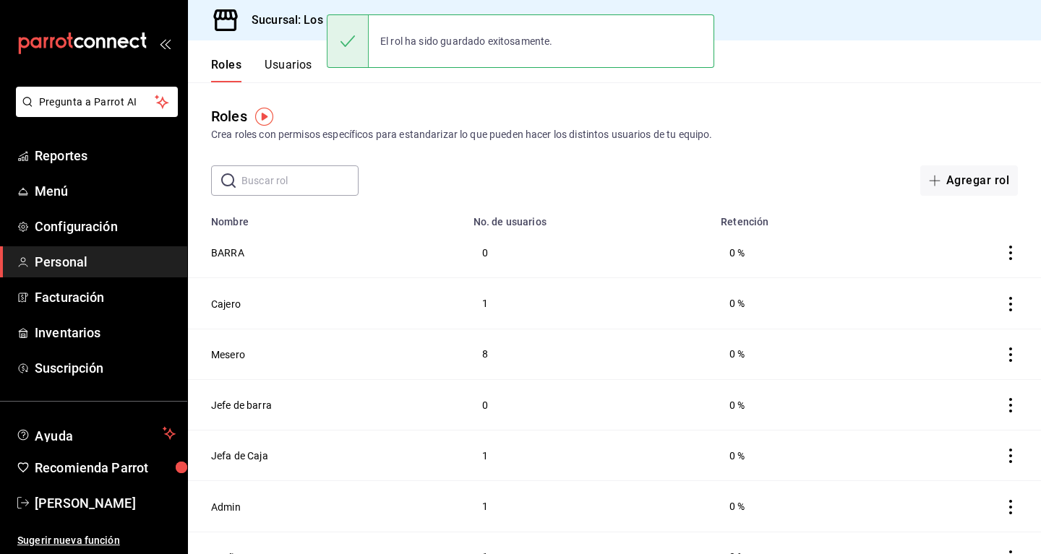
scroll to position [27, 0]
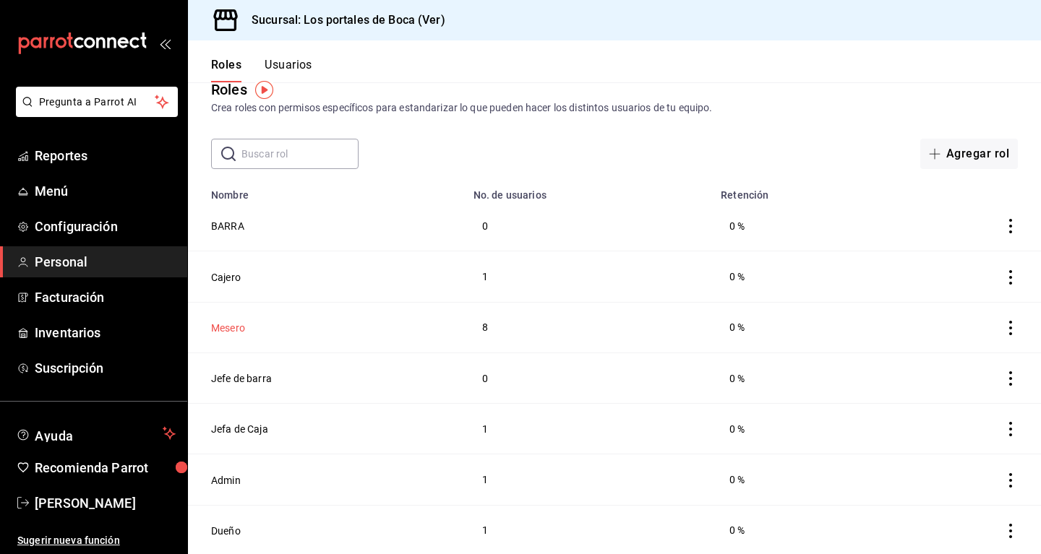
click at [236, 327] on button "Mesero" at bounding box center [228, 328] width 34 height 14
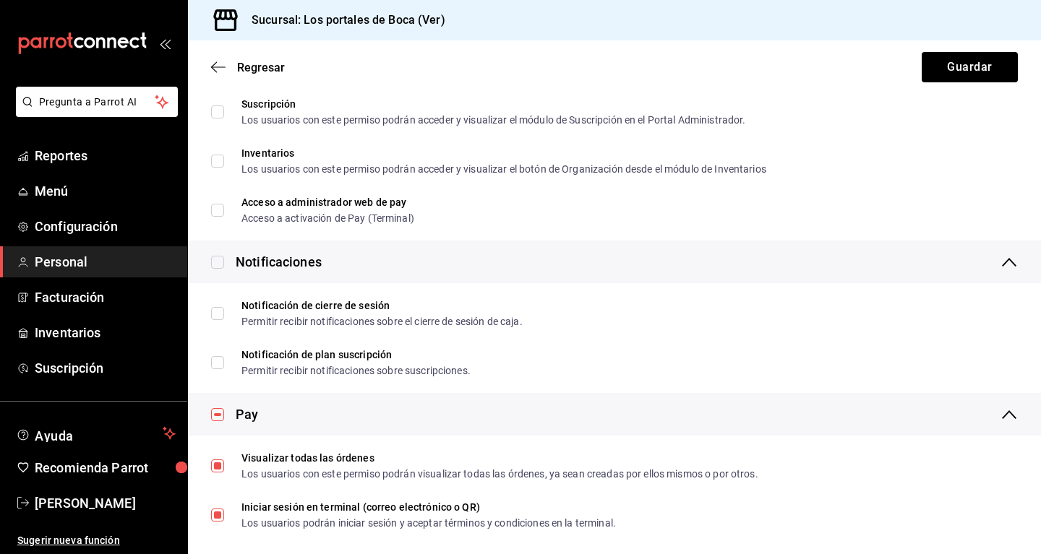
scroll to position [2698, 0]
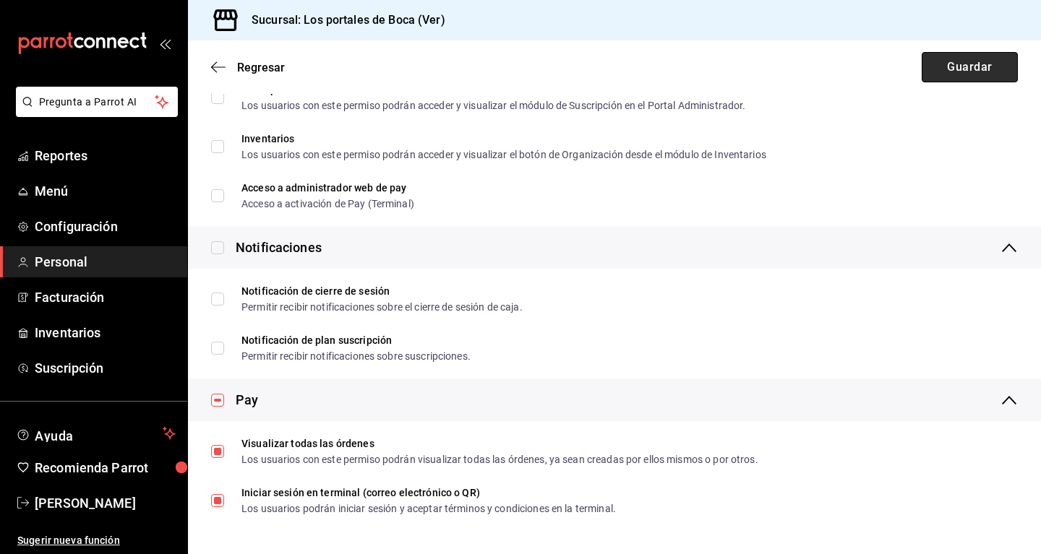
click at [943, 66] on button "Guardar" at bounding box center [970, 67] width 96 height 30
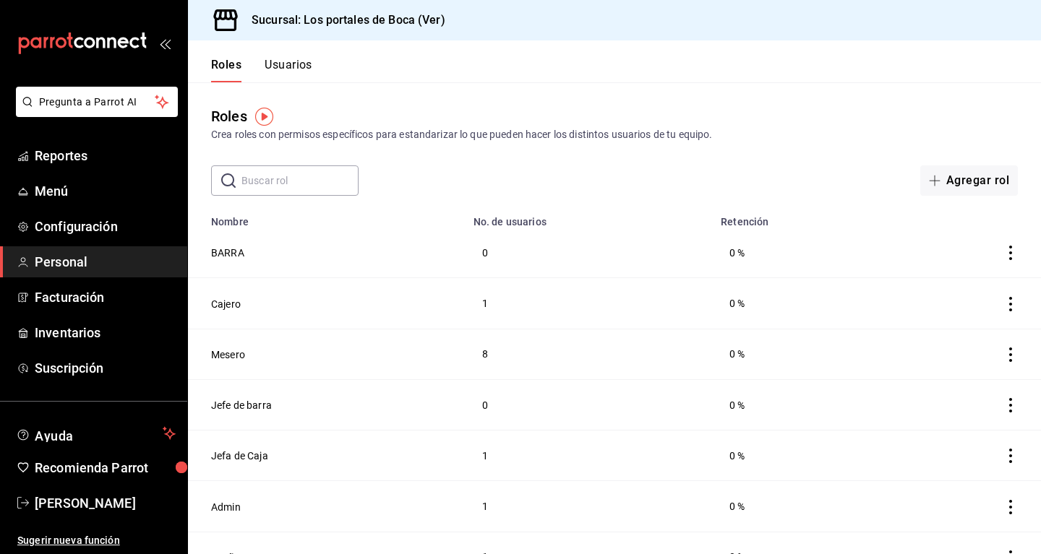
click at [297, 68] on button "Usuarios" at bounding box center [289, 70] width 48 height 25
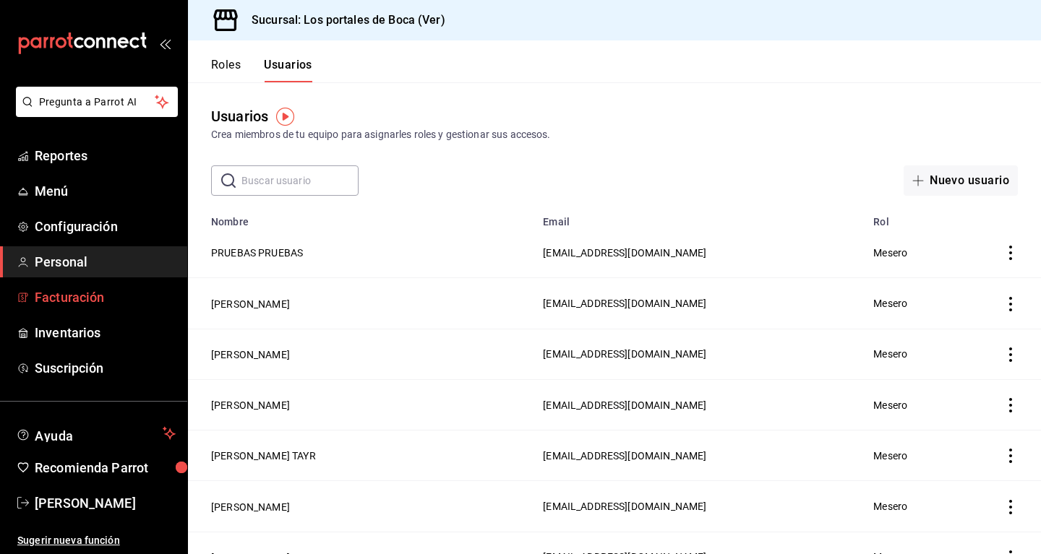
click at [103, 299] on span "Facturación" at bounding box center [105, 298] width 141 height 20
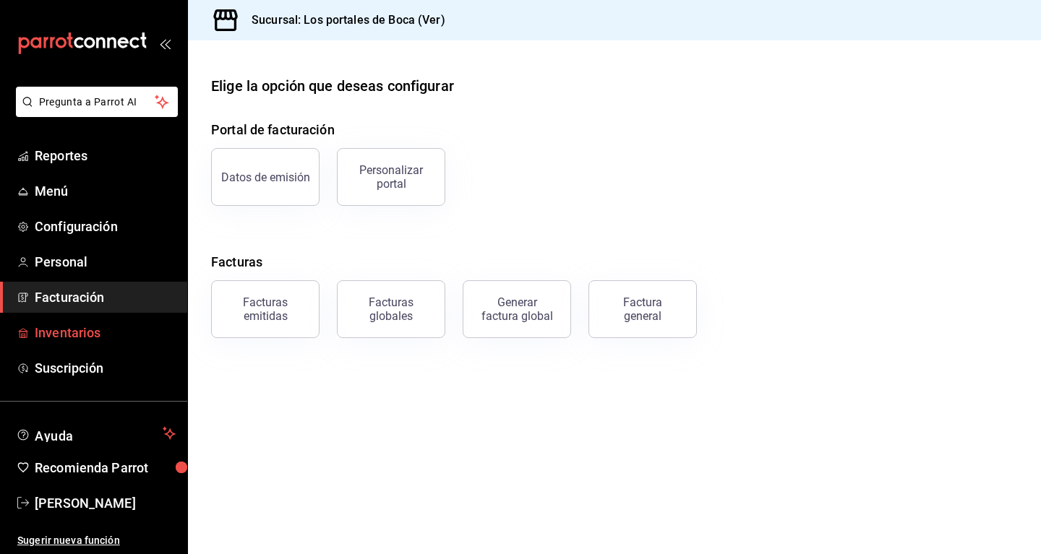
click at [111, 332] on span "Inventarios" at bounding box center [105, 333] width 141 height 20
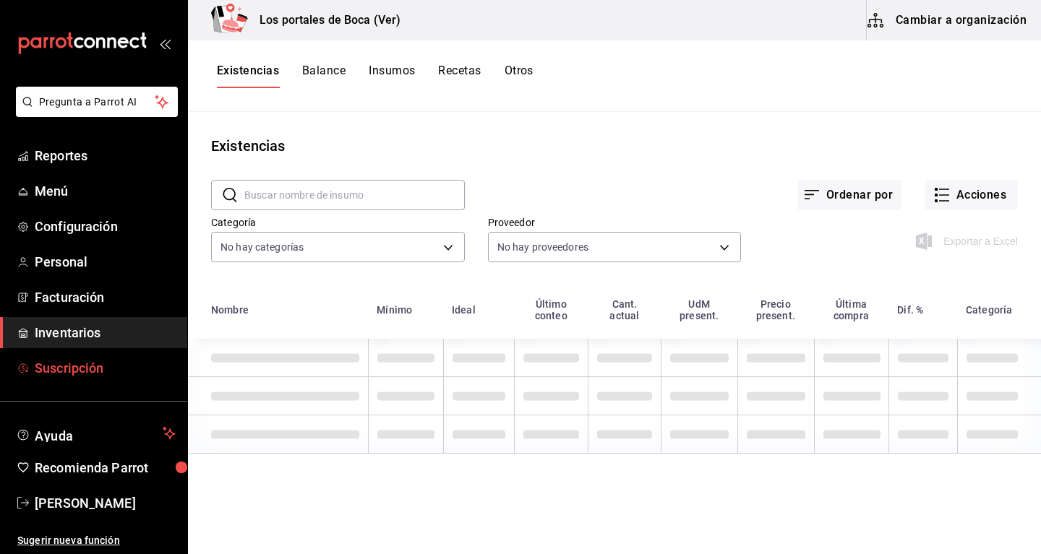
click at [98, 360] on span "Suscripción" at bounding box center [105, 369] width 141 height 20
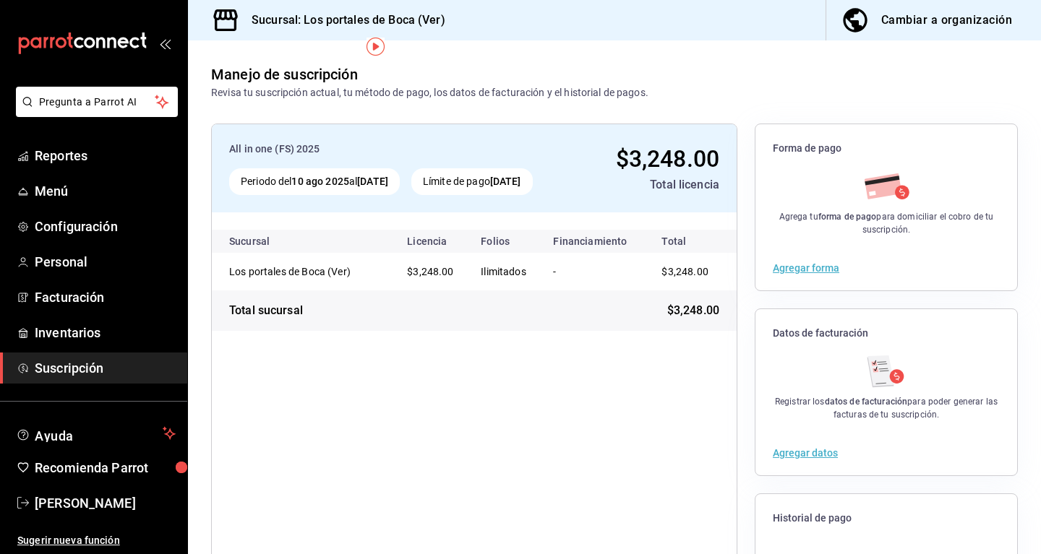
scroll to position [130, 0]
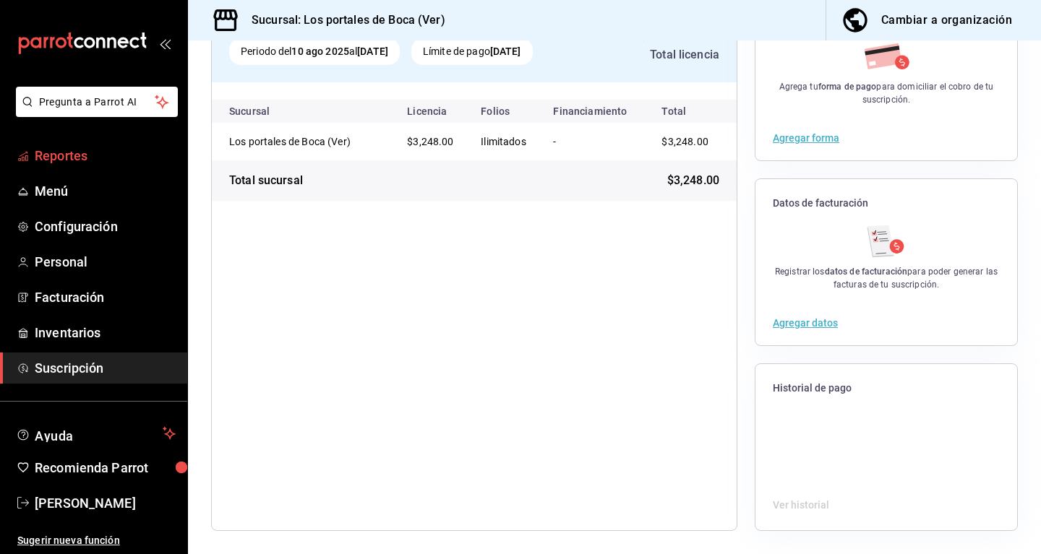
click at [34, 156] on link "Reportes" at bounding box center [93, 155] width 187 height 31
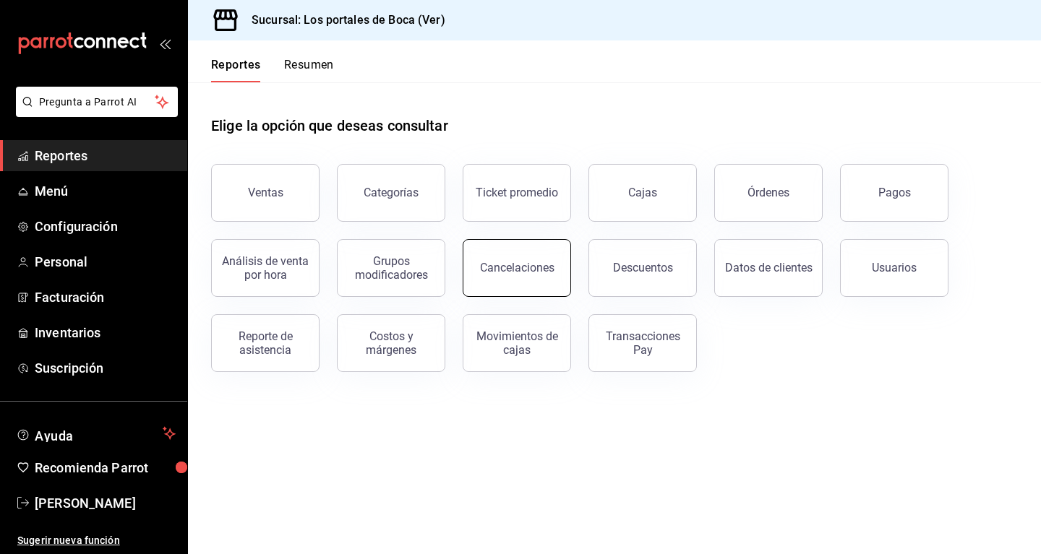
click at [490, 280] on button "Cancelaciones" at bounding box center [517, 268] width 108 height 58
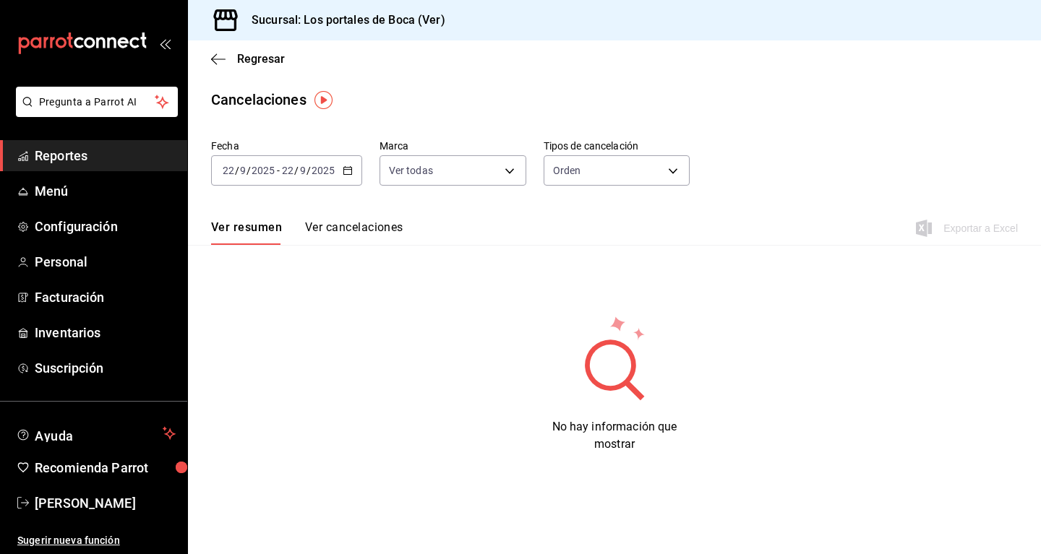
click at [343, 172] on icon "button" at bounding box center [348, 171] width 10 height 10
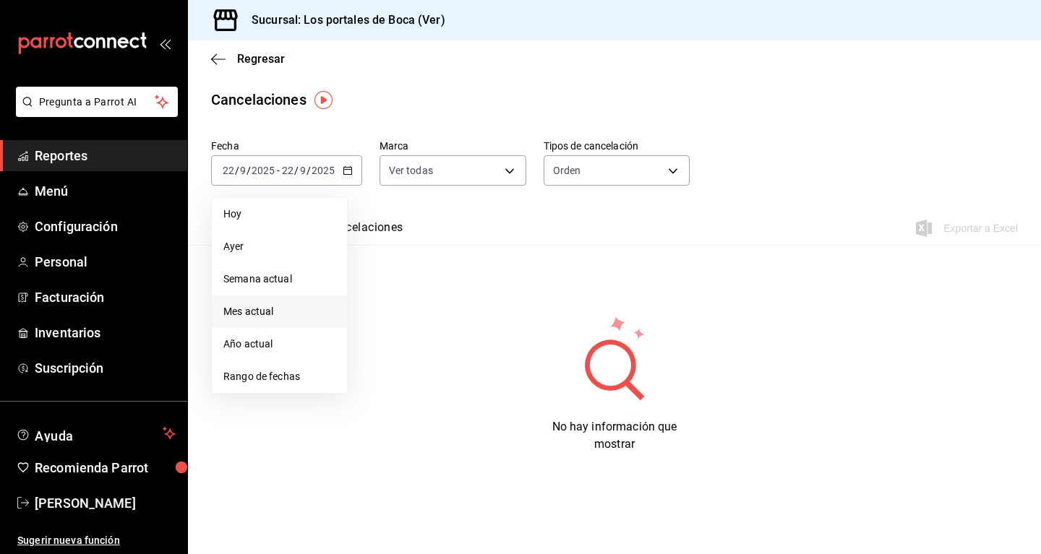
click at [278, 310] on span "Mes actual" at bounding box center [279, 311] width 112 height 15
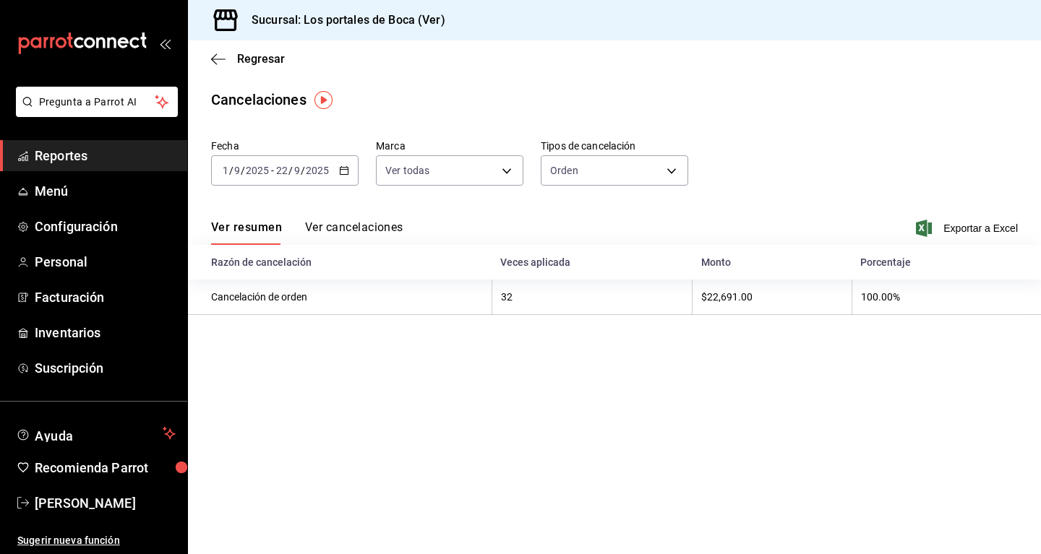
click at [322, 233] on button "Ver cancelaciones" at bounding box center [354, 232] width 98 height 25
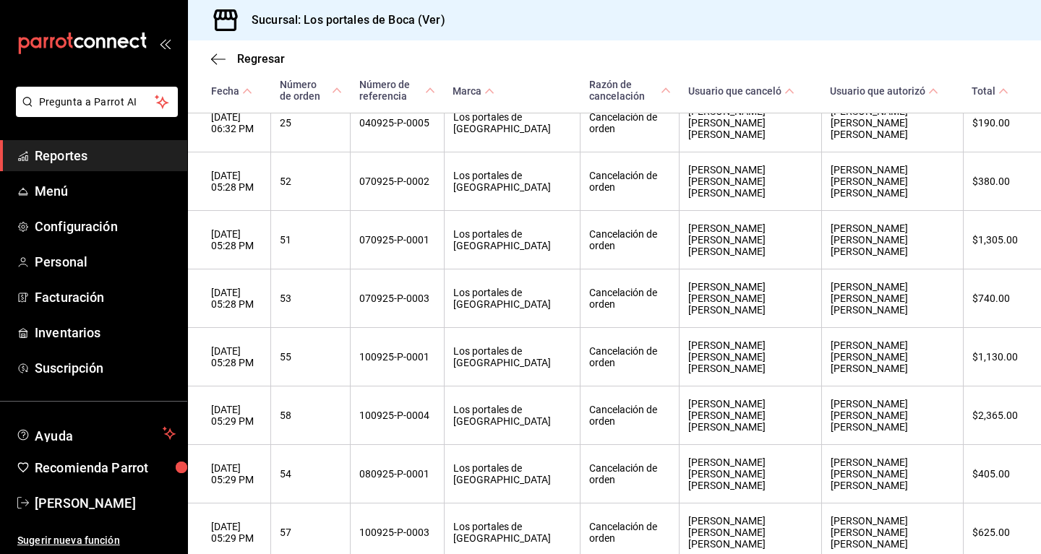
scroll to position [340, 0]
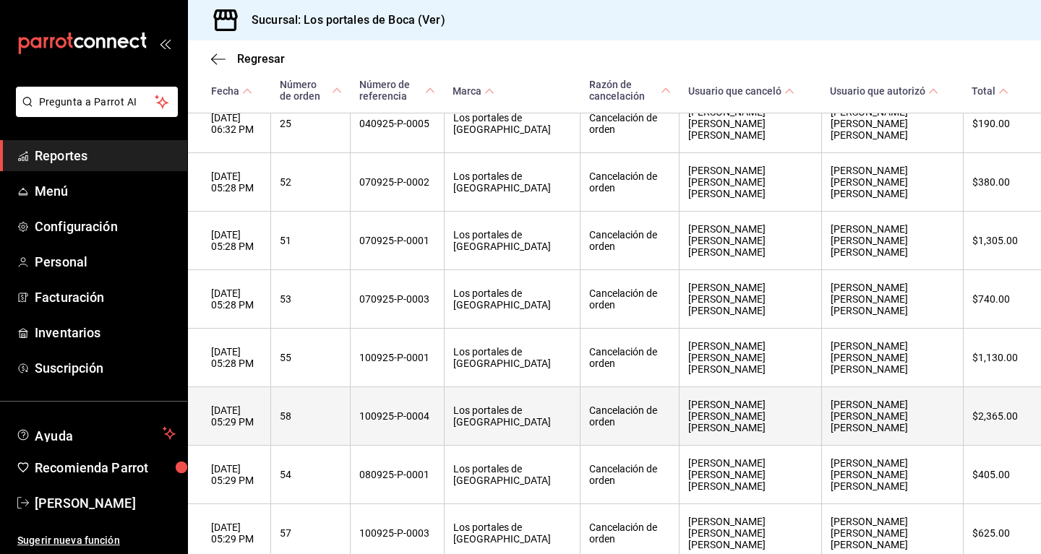
click at [567, 387] on th "Los portales de [GEOGRAPHIC_DATA]" at bounding box center [512, 416] width 137 height 59
click at [271, 387] on th "[DATE] 05:29 PM" at bounding box center [229, 416] width 83 height 59
click at [351, 387] on th "58" at bounding box center [311, 416] width 80 height 59
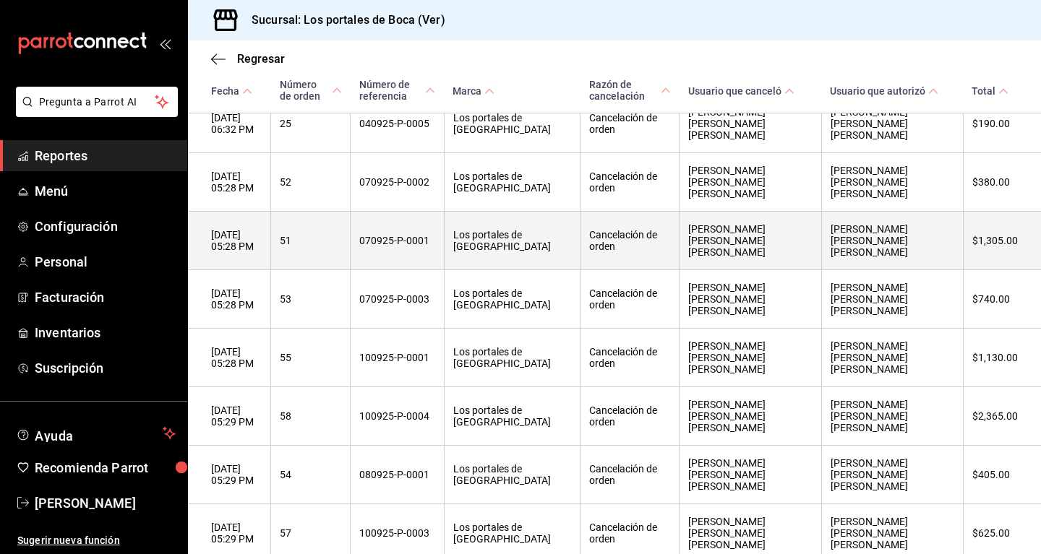
scroll to position [0, 0]
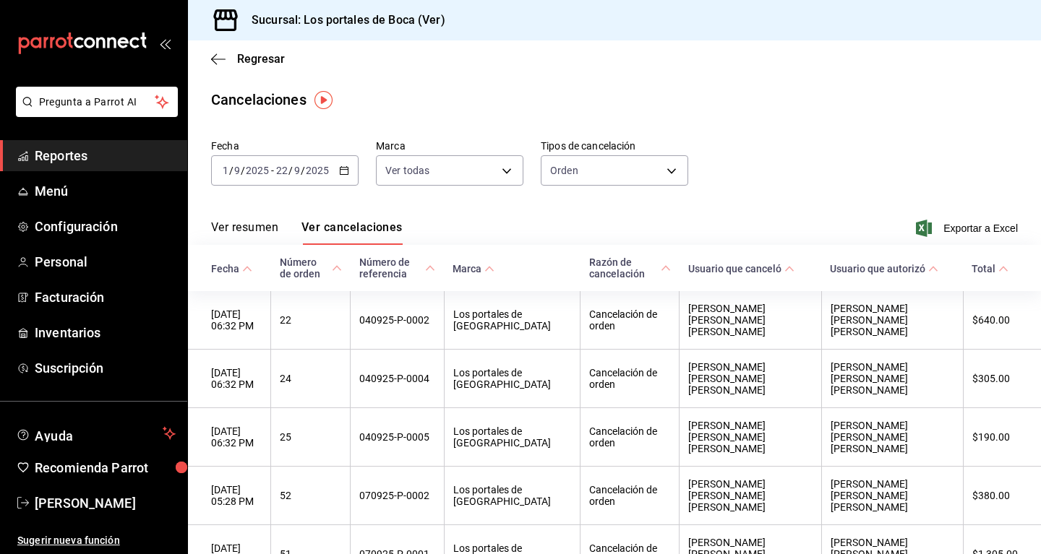
click at [248, 270] on icon at bounding box center [247, 269] width 10 height 10
click at [213, 64] on icon "button" at bounding box center [218, 59] width 14 height 13
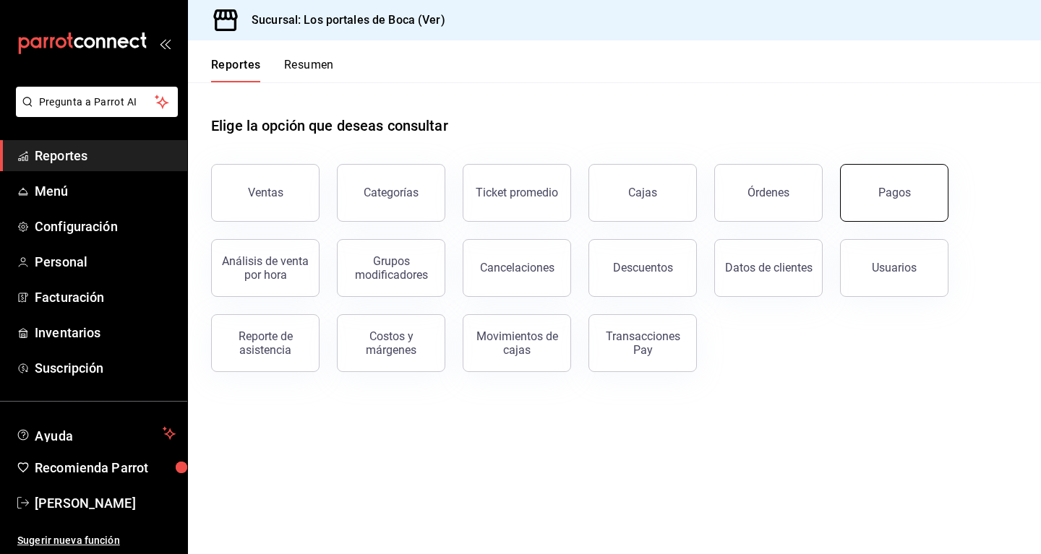
click at [896, 201] on button "Pagos" at bounding box center [894, 193] width 108 height 58
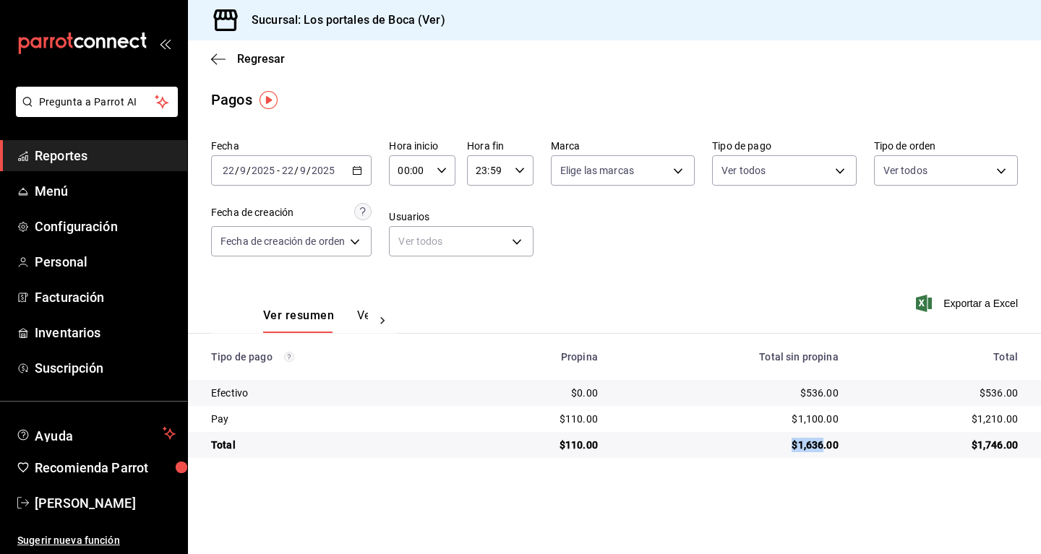
drag, startPoint x: 818, startPoint y: 436, endPoint x: 700, endPoint y: 434, distance: 117.1
click at [700, 434] on td "$1,636.00" at bounding box center [729, 445] width 241 height 26
click at [777, 480] on main "Regresar Pagos Fecha [DATE] [DATE] - [DATE] [DATE] Hora inicio 00:00 Hora inici…" at bounding box center [614, 297] width 853 height 514
click at [213, 64] on icon "button" at bounding box center [218, 59] width 14 height 13
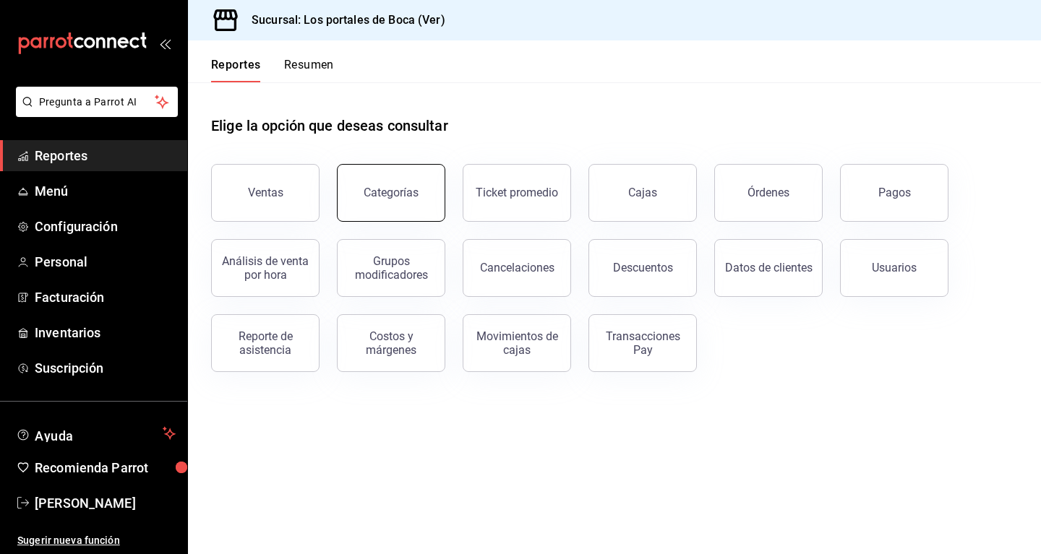
click at [376, 209] on button "Categorías" at bounding box center [391, 193] width 108 height 58
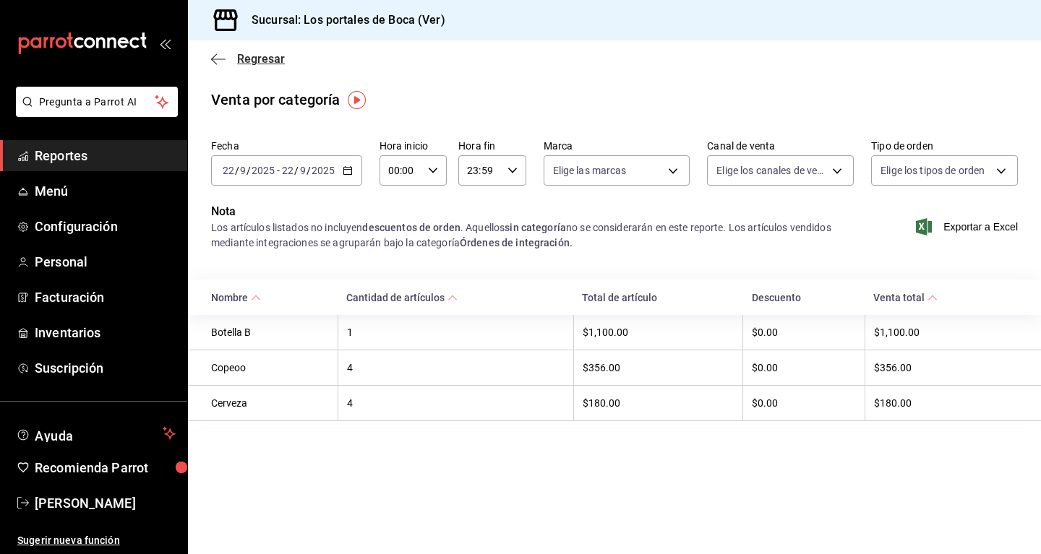
click at [214, 58] on icon "button" at bounding box center [218, 59] width 14 height 13
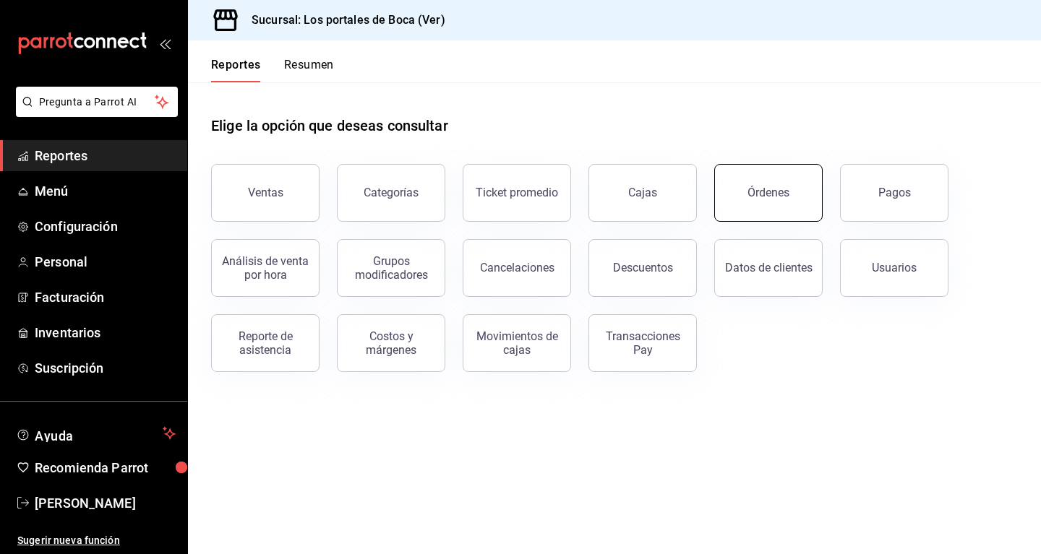
click at [771, 213] on button "Órdenes" at bounding box center [768, 193] width 108 height 58
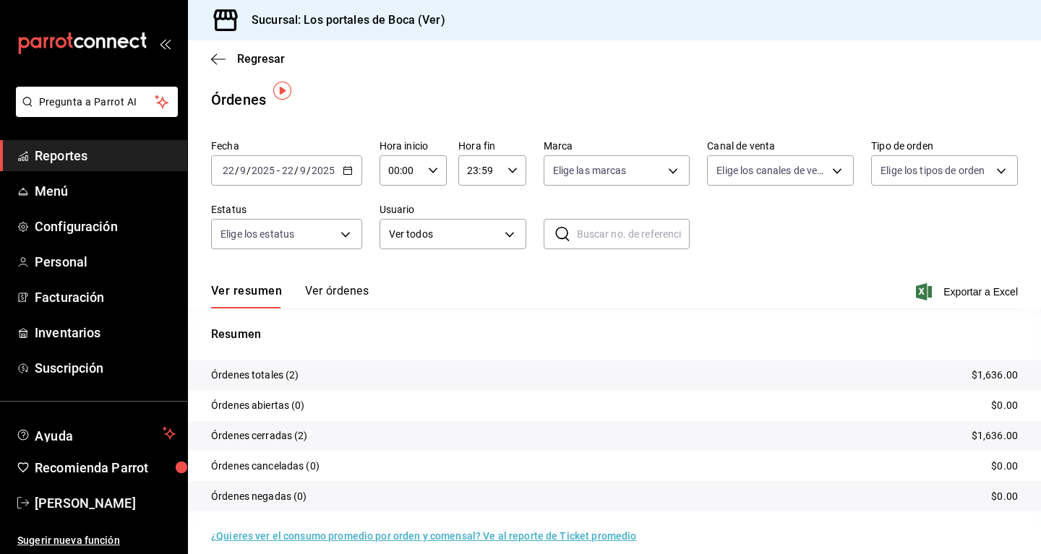
scroll to position [13, 0]
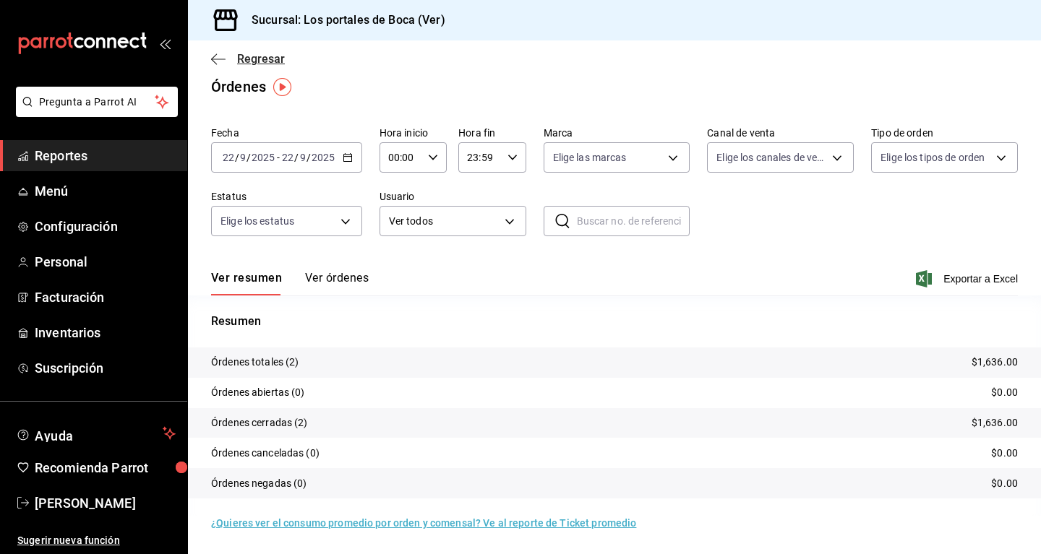
click at [212, 64] on icon "button" at bounding box center [218, 59] width 14 height 13
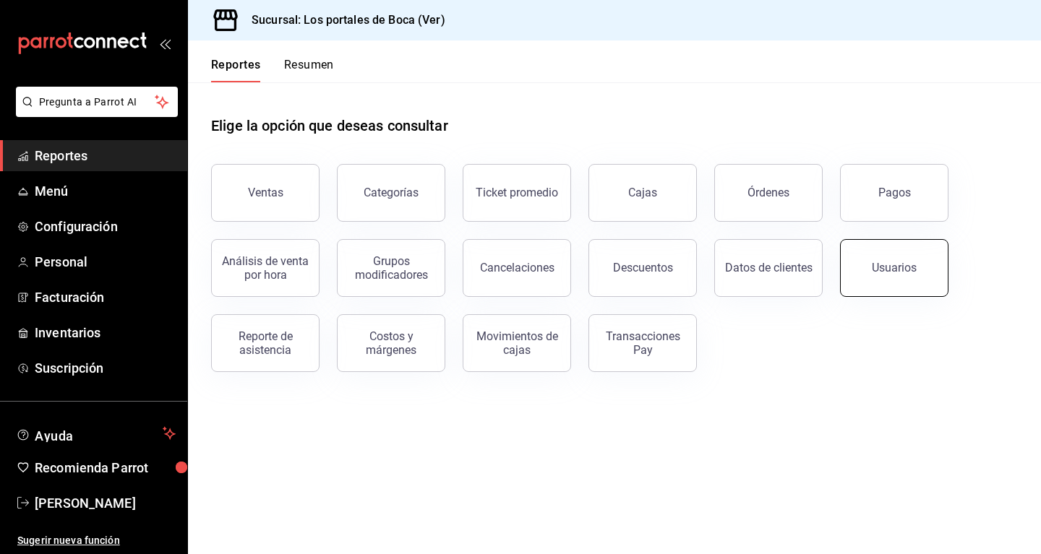
click at [893, 268] on div "Usuarios" at bounding box center [894, 268] width 45 height 14
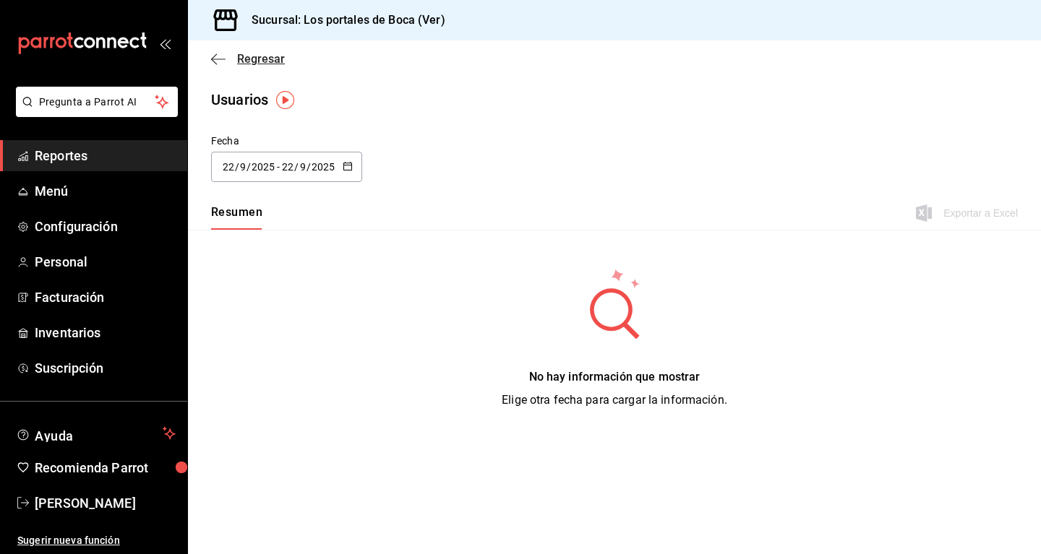
click at [214, 63] on icon "button" at bounding box center [218, 59] width 14 height 13
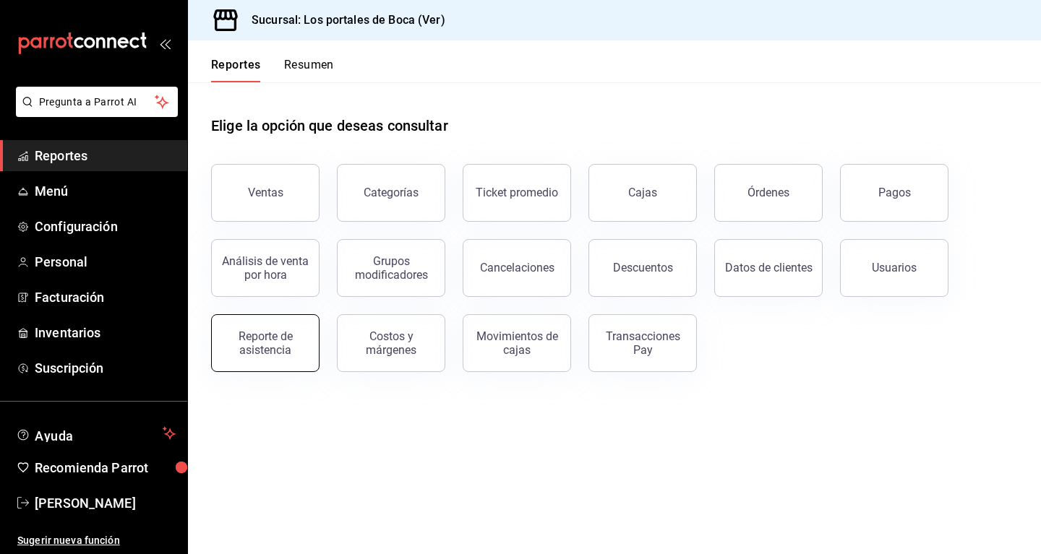
click at [292, 349] on div "Reporte de asistencia" at bounding box center [265, 343] width 90 height 27
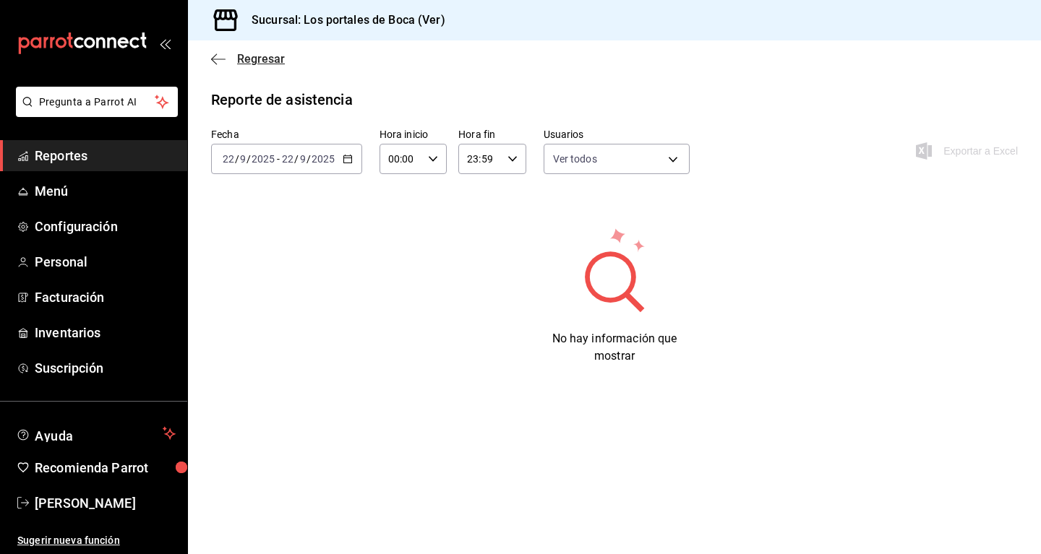
click at [215, 56] on icon "button" at bounding box center [214, 58] width 6 height 11
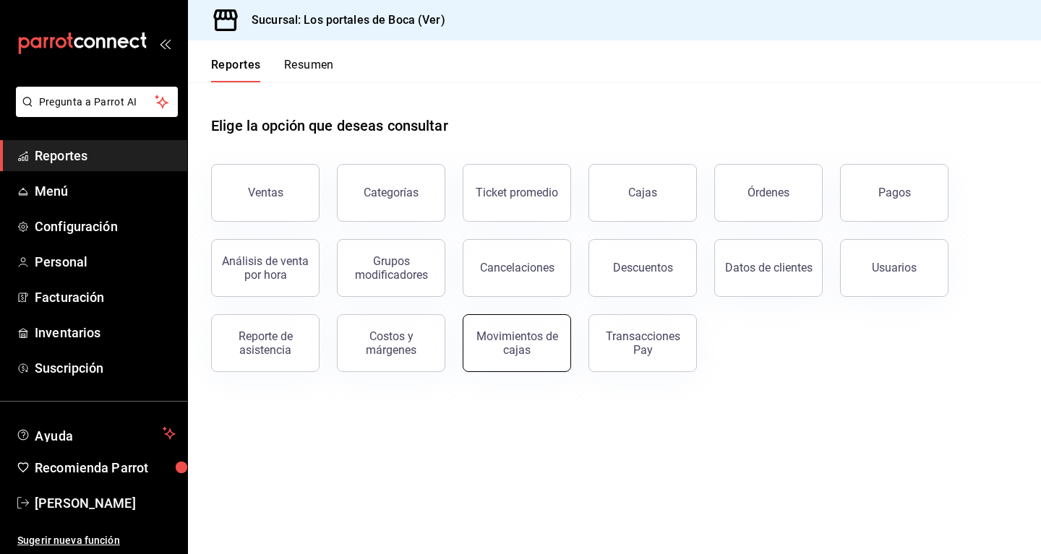
click at [508, 334] on div "Movimientos de cajas" at bounding box center [517, 343] width 90 height 27
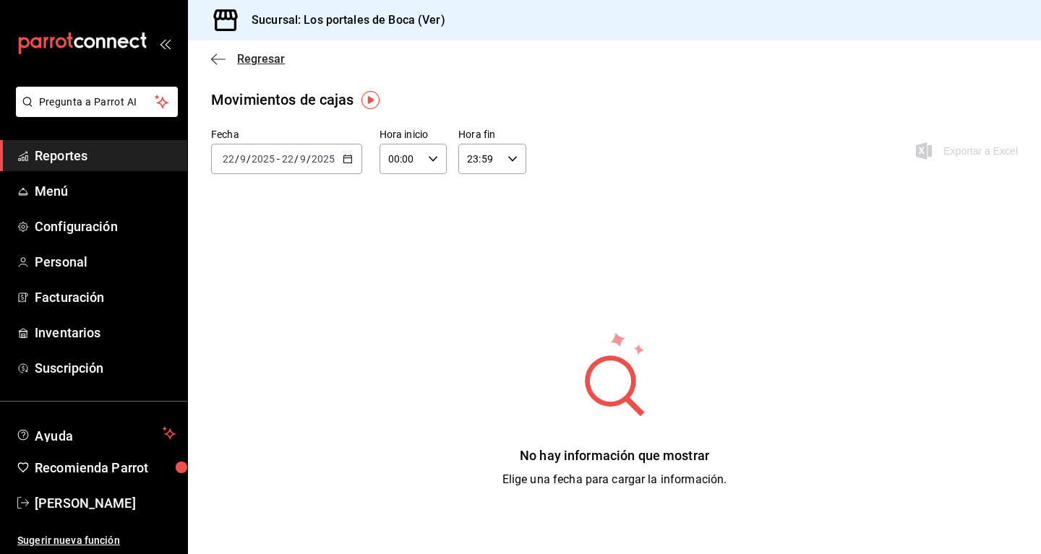
click at [216, 55] on icon "button" at bounding box center [214, 58] width 6 height 11
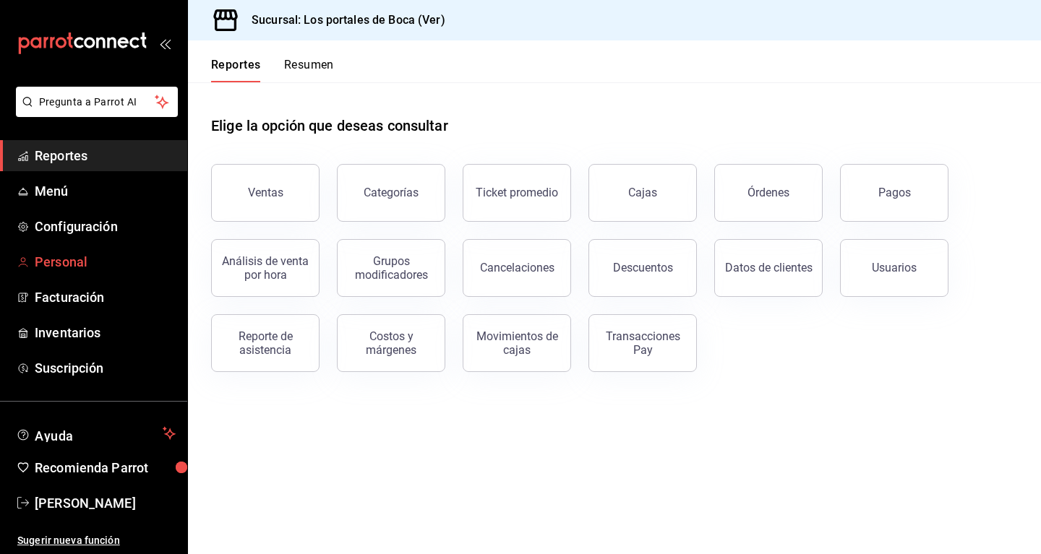
click at [60, 264] on span "Personal" at bounding box center [105, 262] width 141 height 20
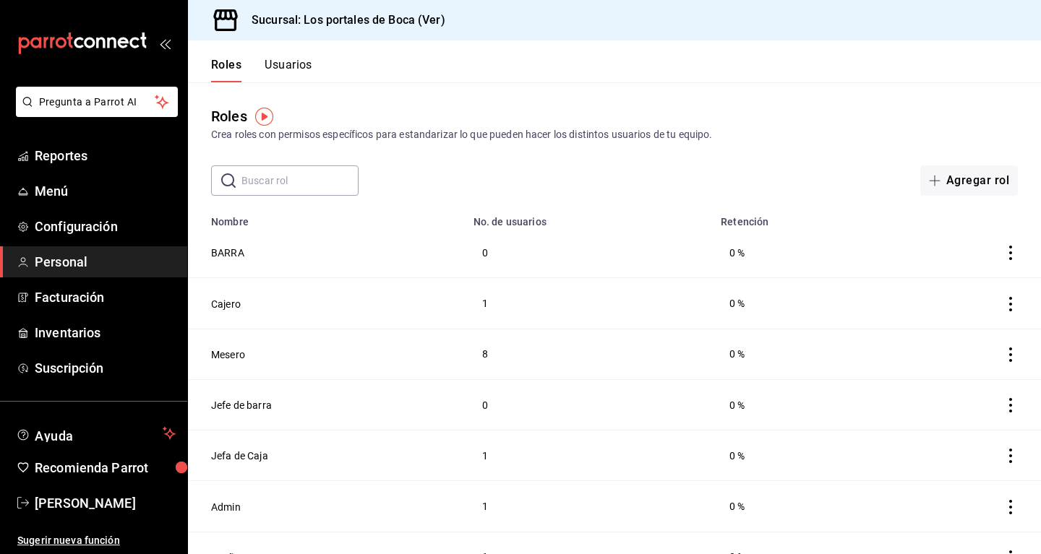
click at [286, 64] on button "Usuarios" at bounding box center [289, 70] width 48 height 25
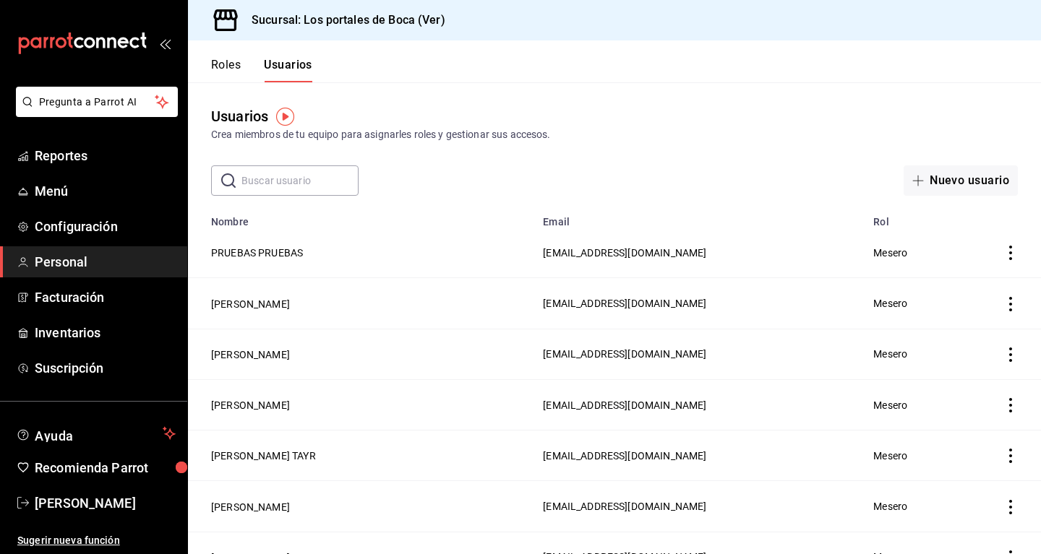
click at [238, 66] on button "Roles" at bounding box center [226, 70] width 30 height 25
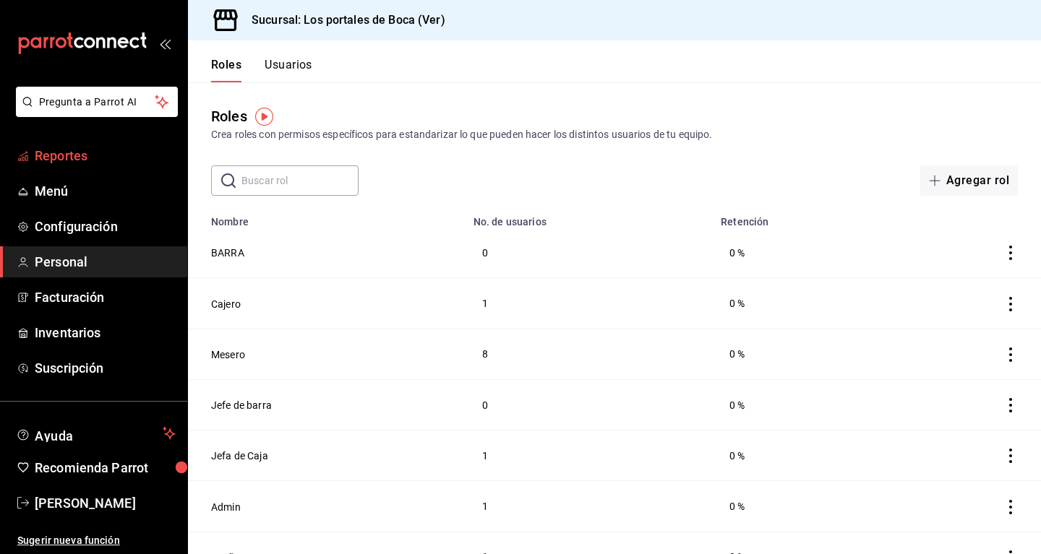
click at [59, 161] on span "Reportes" at bounding box center [105, 156] width 141 height 20
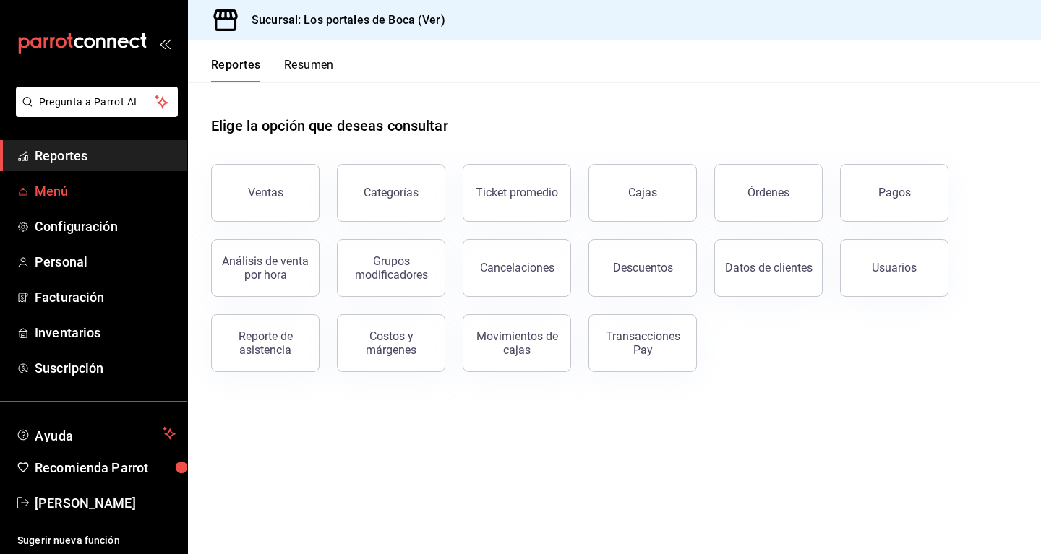
click at [71, 187] on span "Menú" at bounding box center [105, 191] width 141 height 20
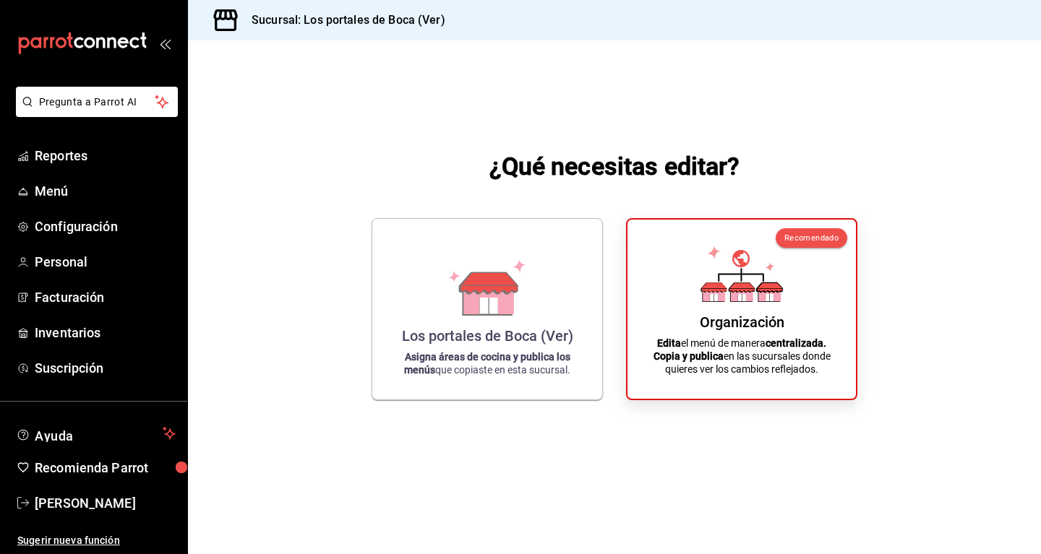
click at [157, 50] on div "mailbox folders" at bounding box center [93, 43] width 187 height 87
click at [160, 48] on icon "open_drawer_menu" at bounding box center [165, 44] width 12 height 12
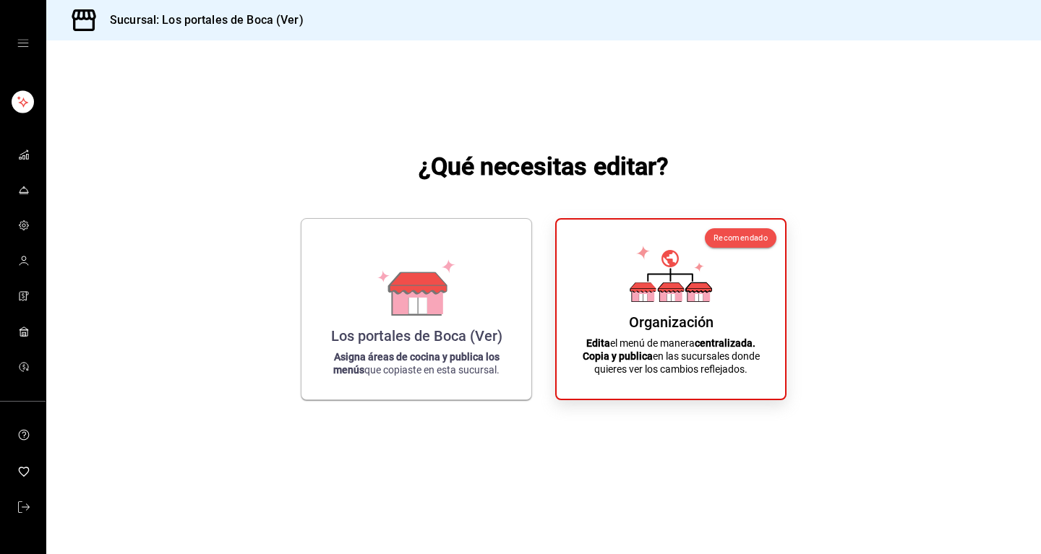
click at [14, 43] on div "mailbox folders" at bounding box center [23, 43] width 46 height 87
click at [23, 48] on icon "open drawer" at bounding box center [23, 44] width 12 height 12
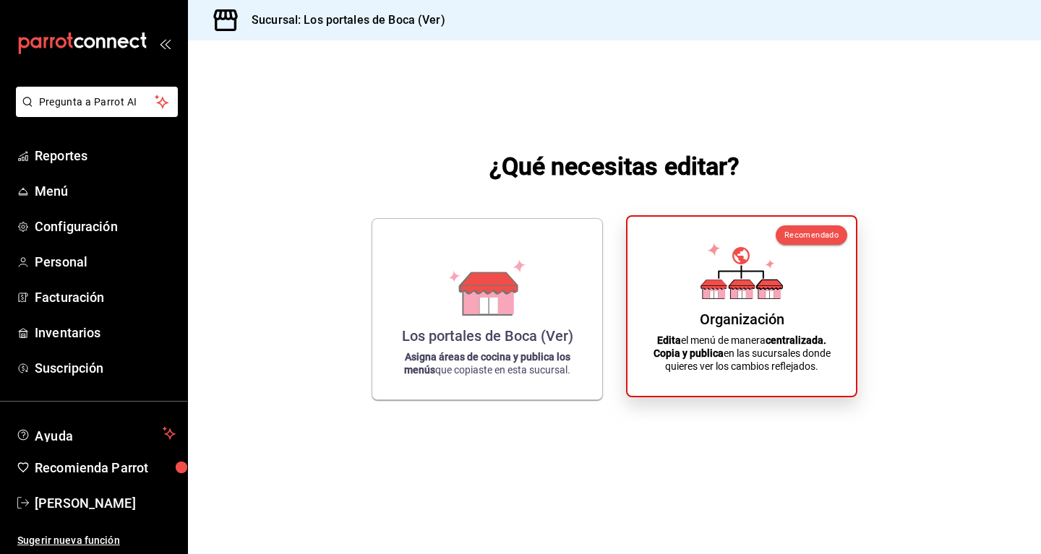
click at [734, 315] on div "Organización" at bounding box center [742, 319] width 85 height 17
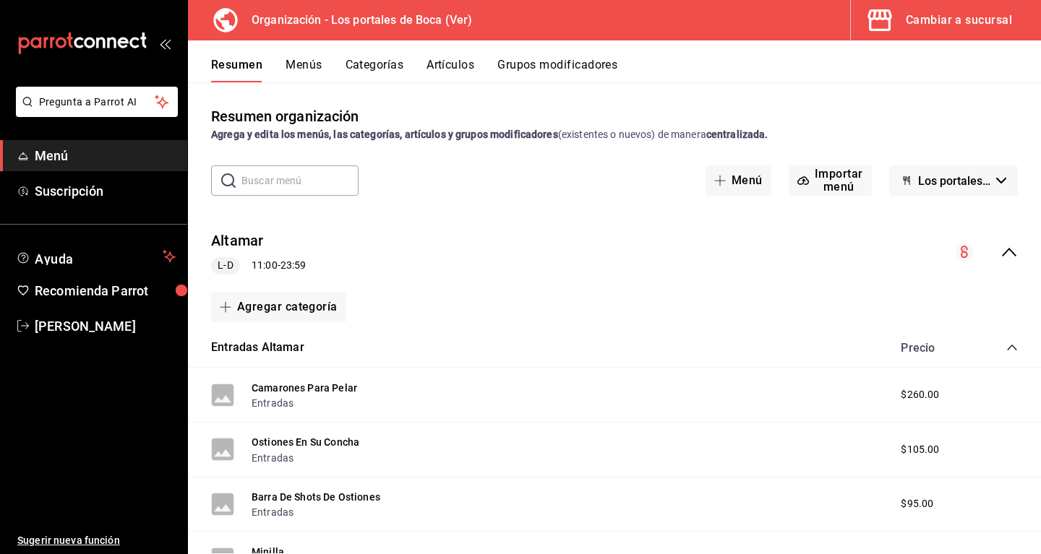
click at [1011, 344] on icon "collapse-category-row" at bounding box center [1012, 348] width 12 height 12
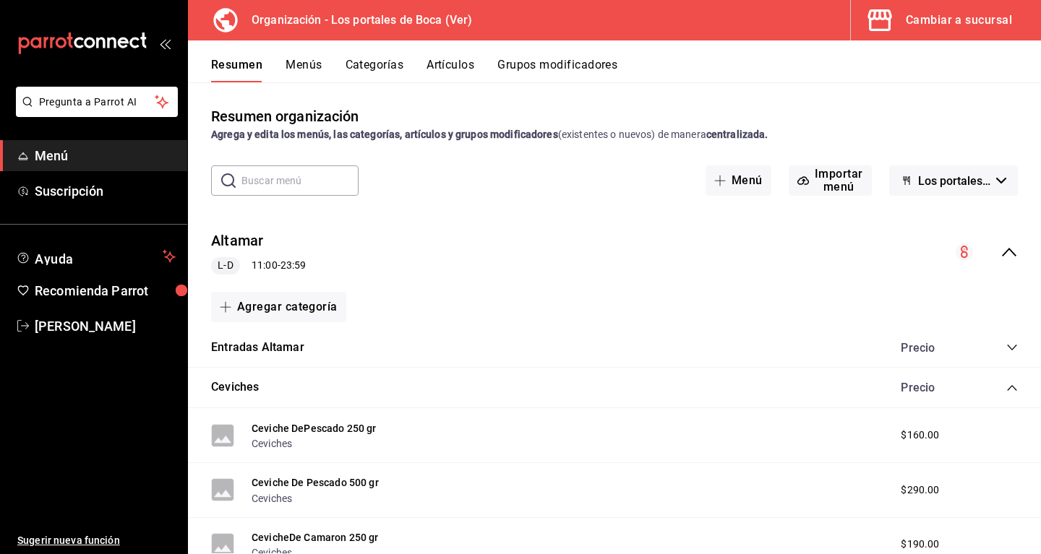
click at [1012, 395] on div "Precio" at bounding box center [952, 388] width 132 height 14
click at [1006, 388] on span "collapse-category-row" at bounding box center [1012, 388] width 12 height 12
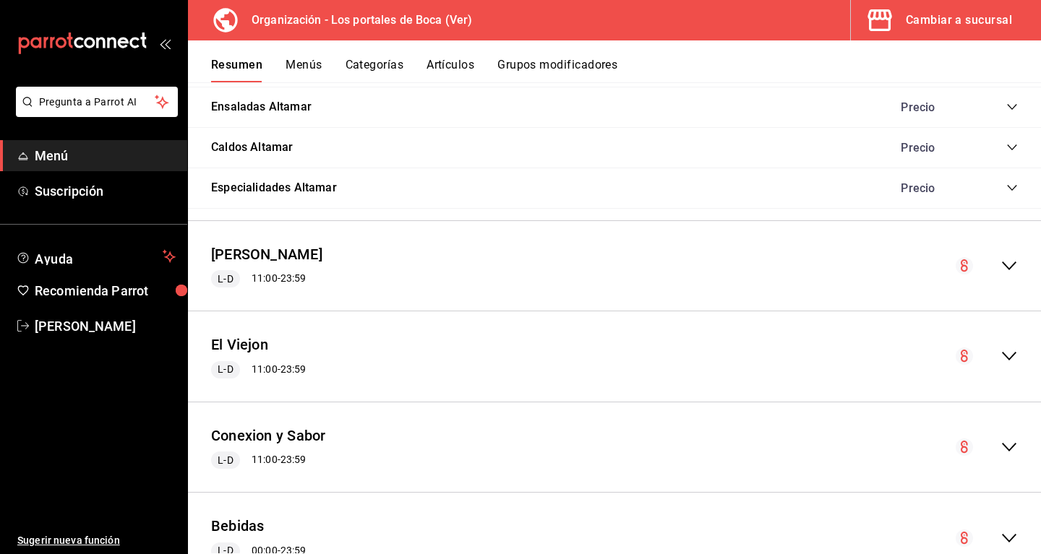
scroll to position [502, 0]
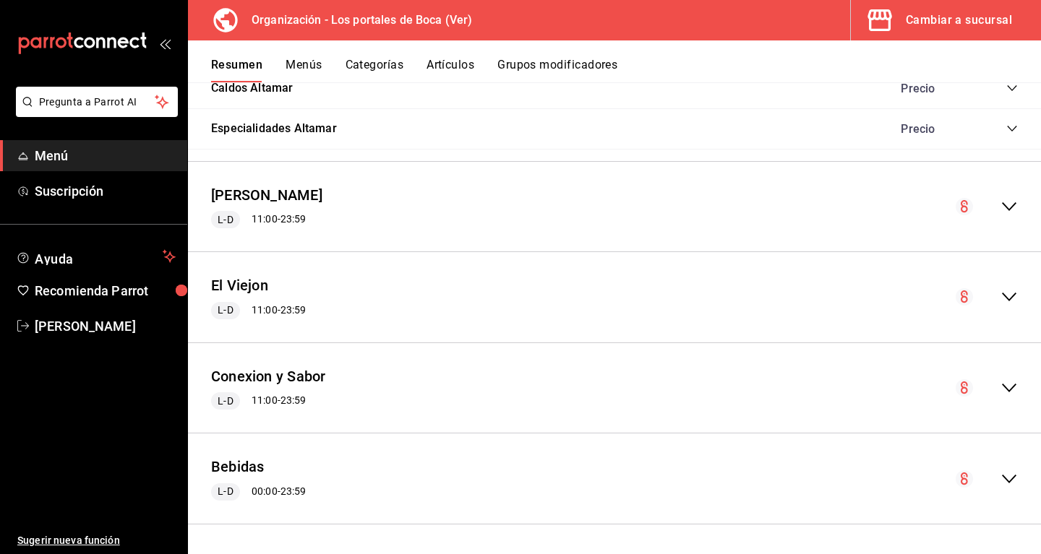
click at [1011, 473] on icon "collapse-menu-row" at bounding box center [1008, 479] width 17 height 17
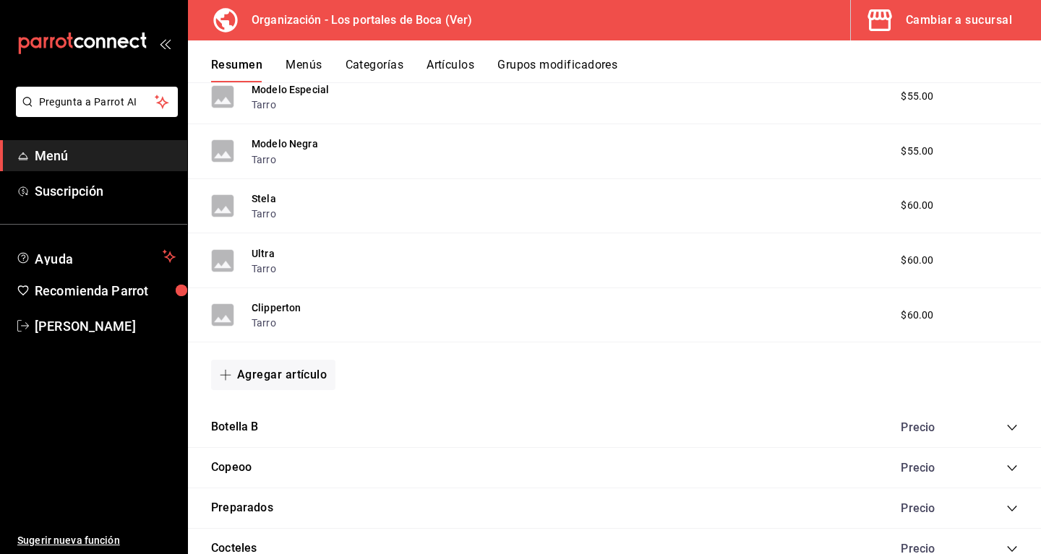
scroll to position [2045, 0]
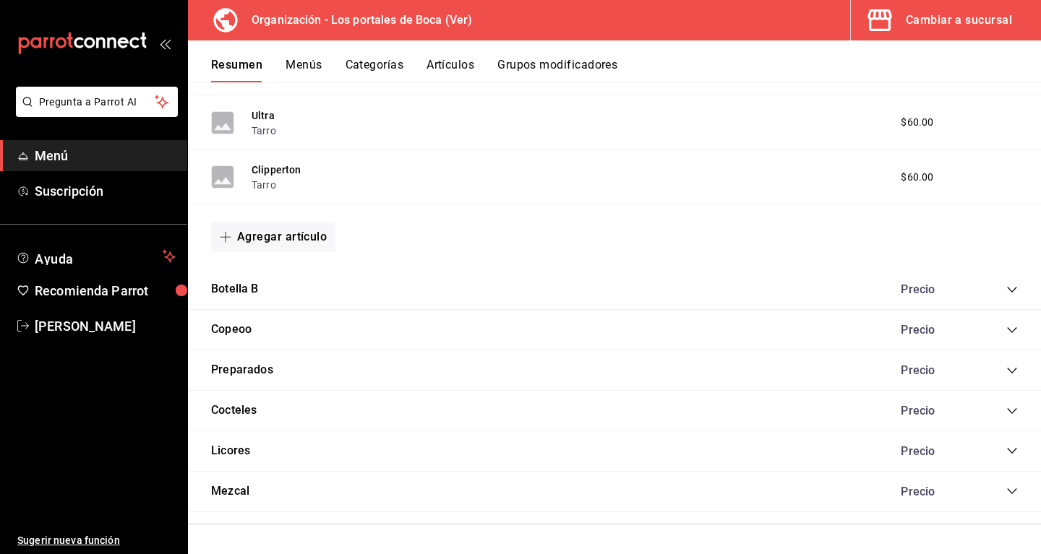
click at [1006, 283] on div "Precio" at bounding box center [952, 290] width 132 height 14
click at [1008, 286] on icon "collapse-category-row" at bounding box center [1012, 290] width 12 height 12
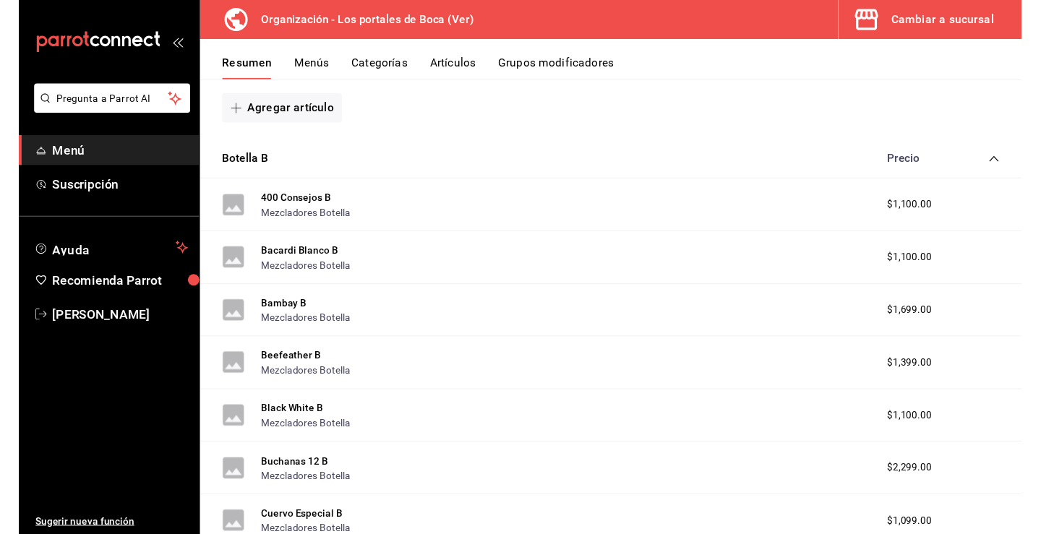
scroll to position [2192, 0]
